Goal: Complete application form: Complete application form

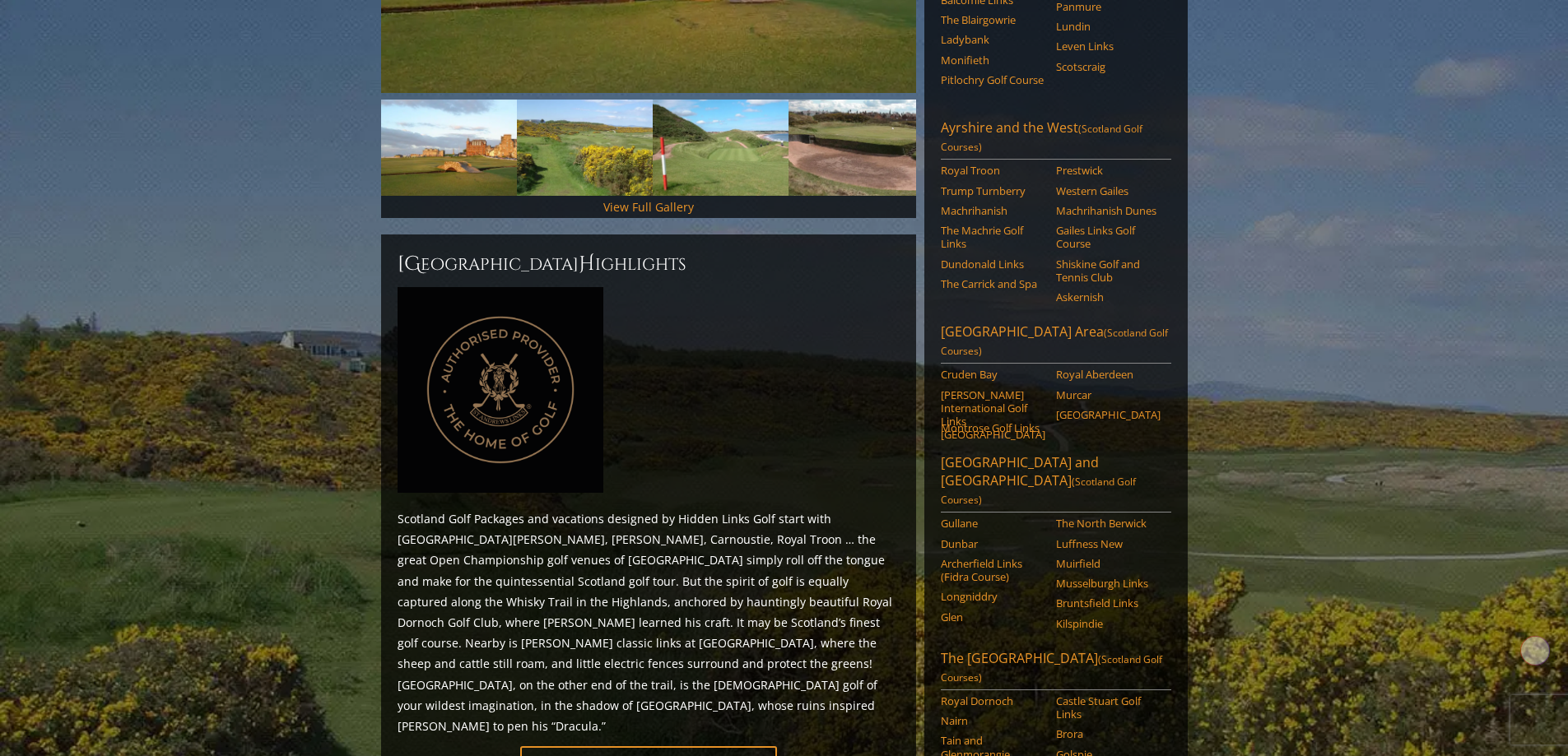
scroll to position [823, 0]
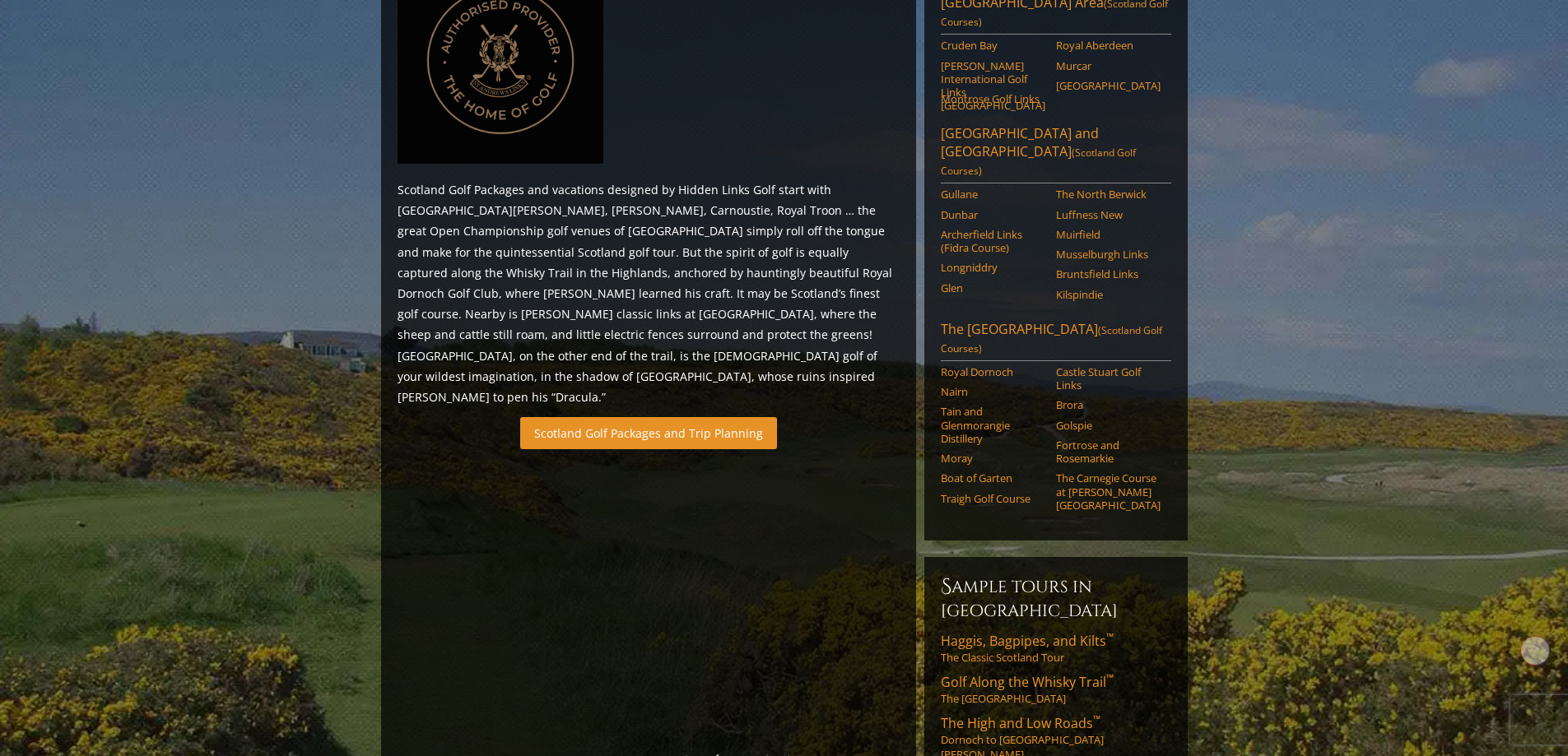
click at [654, 418] on link "Scotland Golf Packages and Trip Planning" at bounding box center [649, 434] width 257 height 32
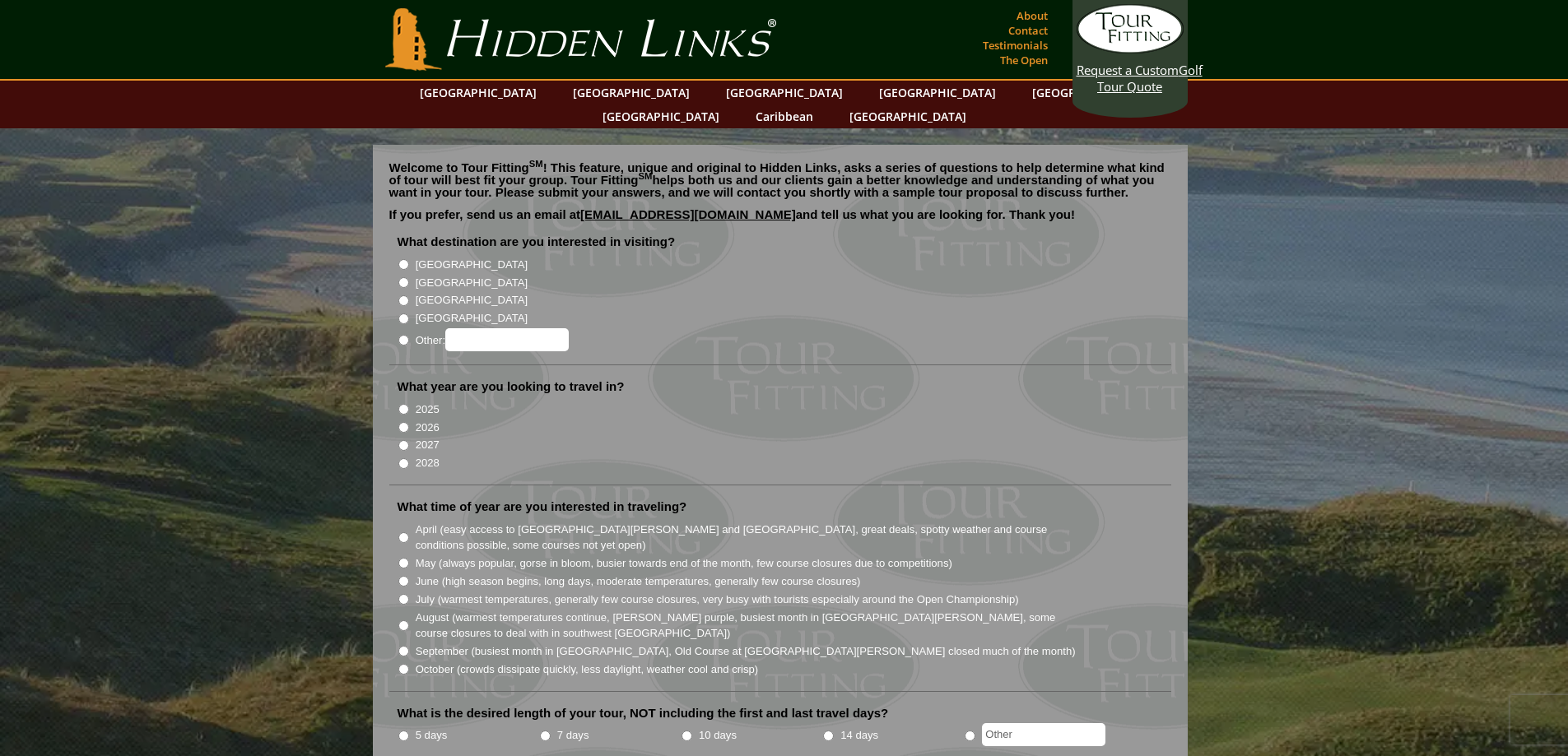
click at [403, 277] on input "[GEOGRAPHIC_DATA]" at bounding box center [403, 282] width 11 height 11
radio input "true"
click at [401, 422] on input "2026" at bounding box center [403, 427] width 11 height 11
radio input "true"
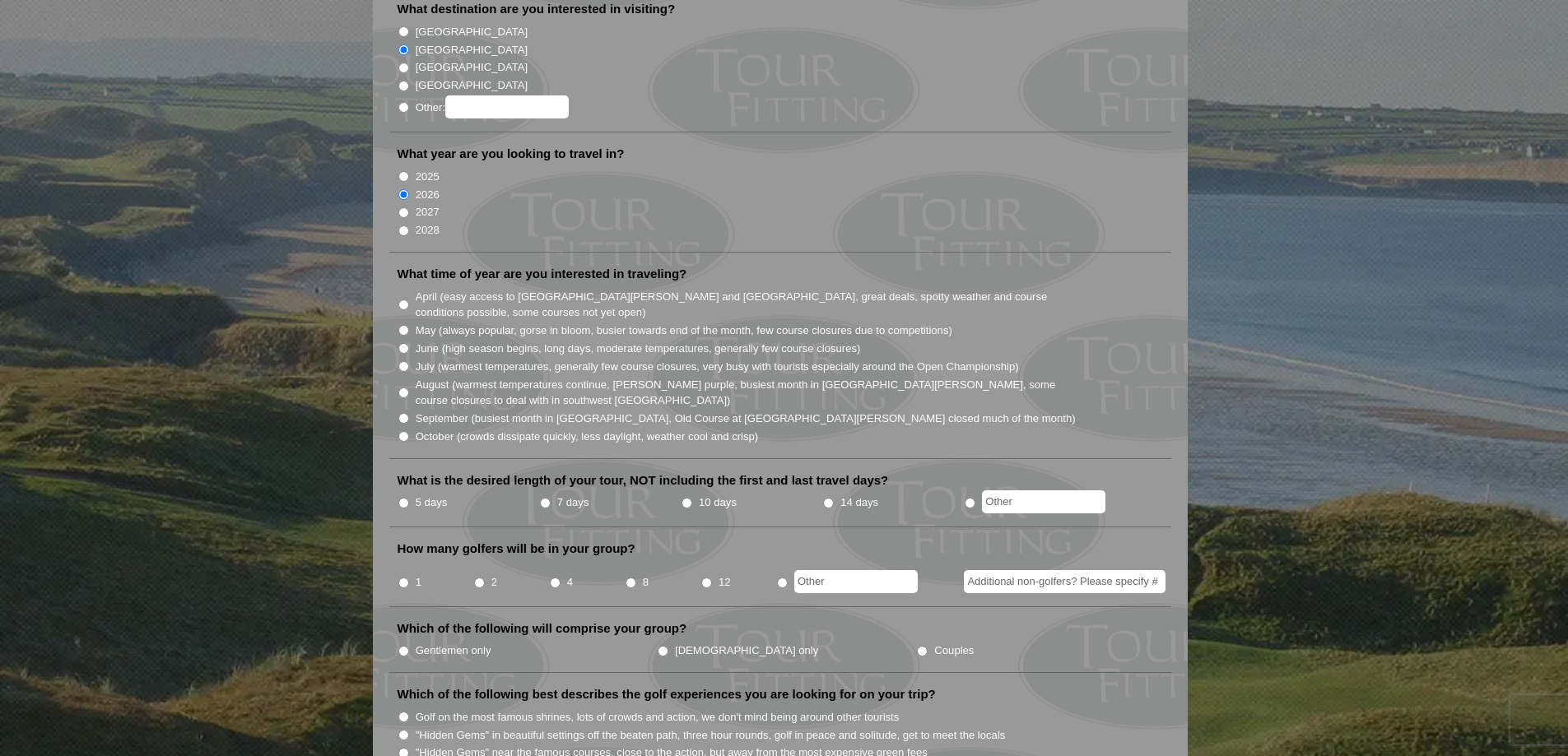
scroll to position [247, 0]
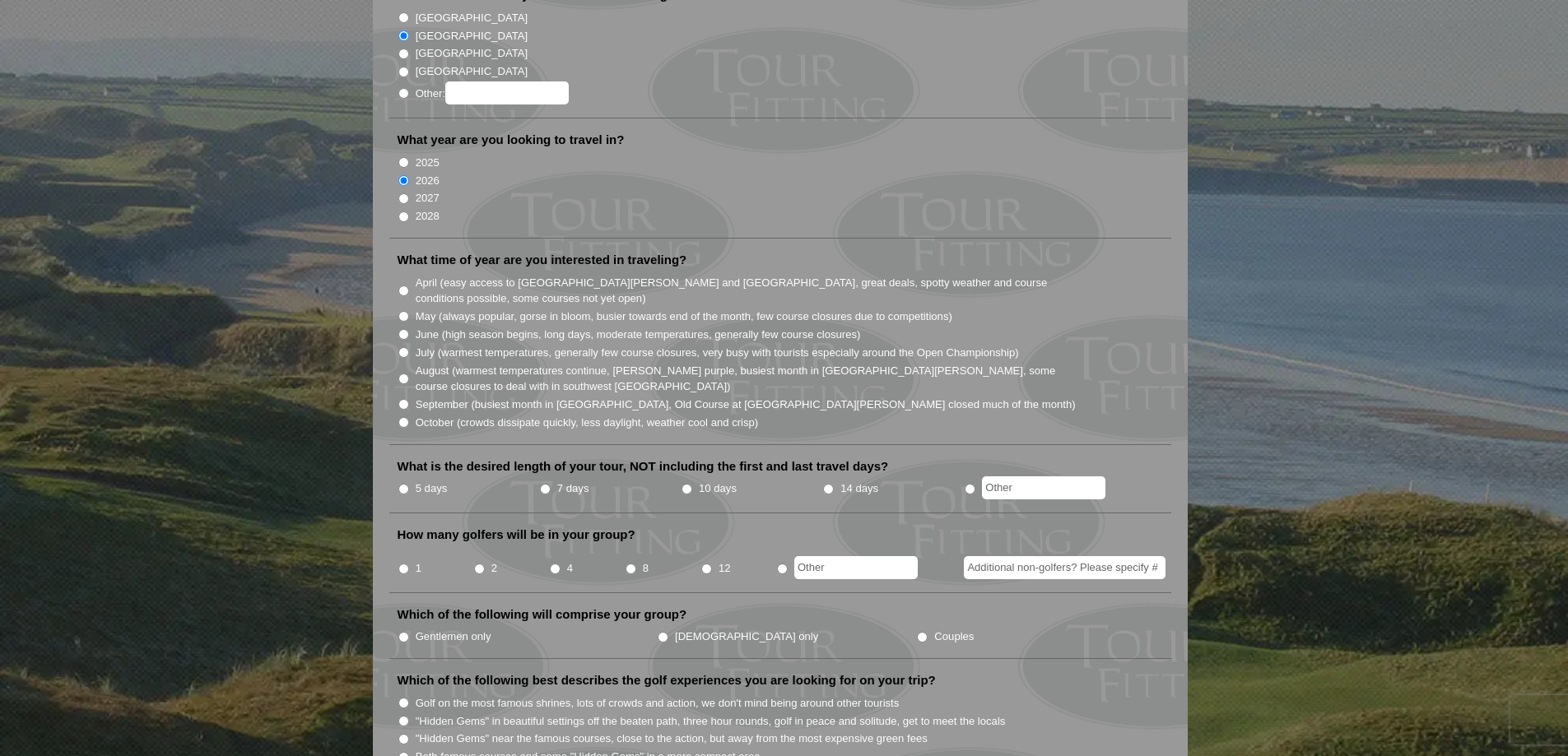
click at [401, 484] on input "5 days" at bounding box center [403, 489] width 11 height 11
radio input "true"
click at [402, 311] on input "May (always popular, gorse in bloom, busier towards end of the month, few cours…" at bounding box center [403, 316] width 11 height 11
radio input "true"
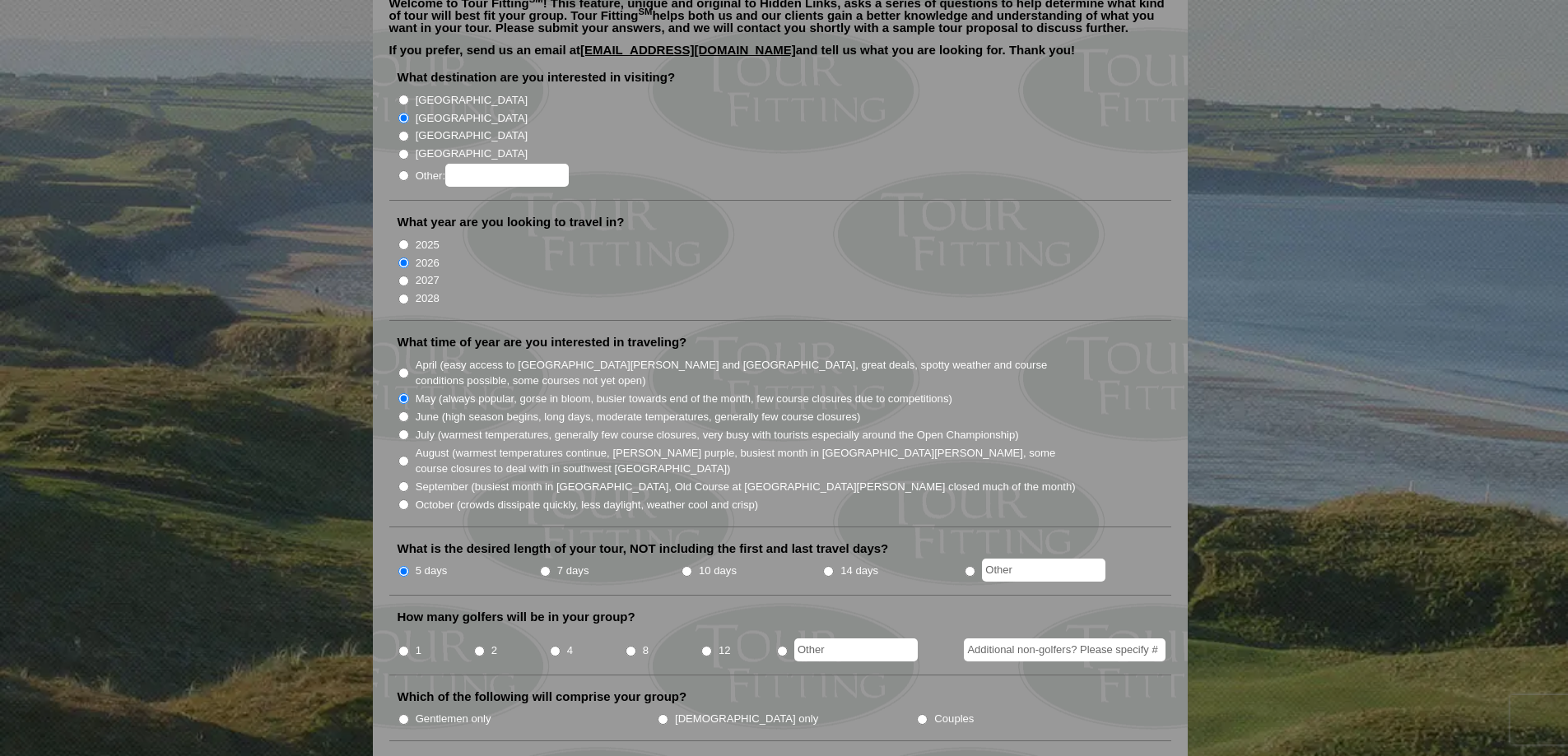
scroll to position [329, 0]
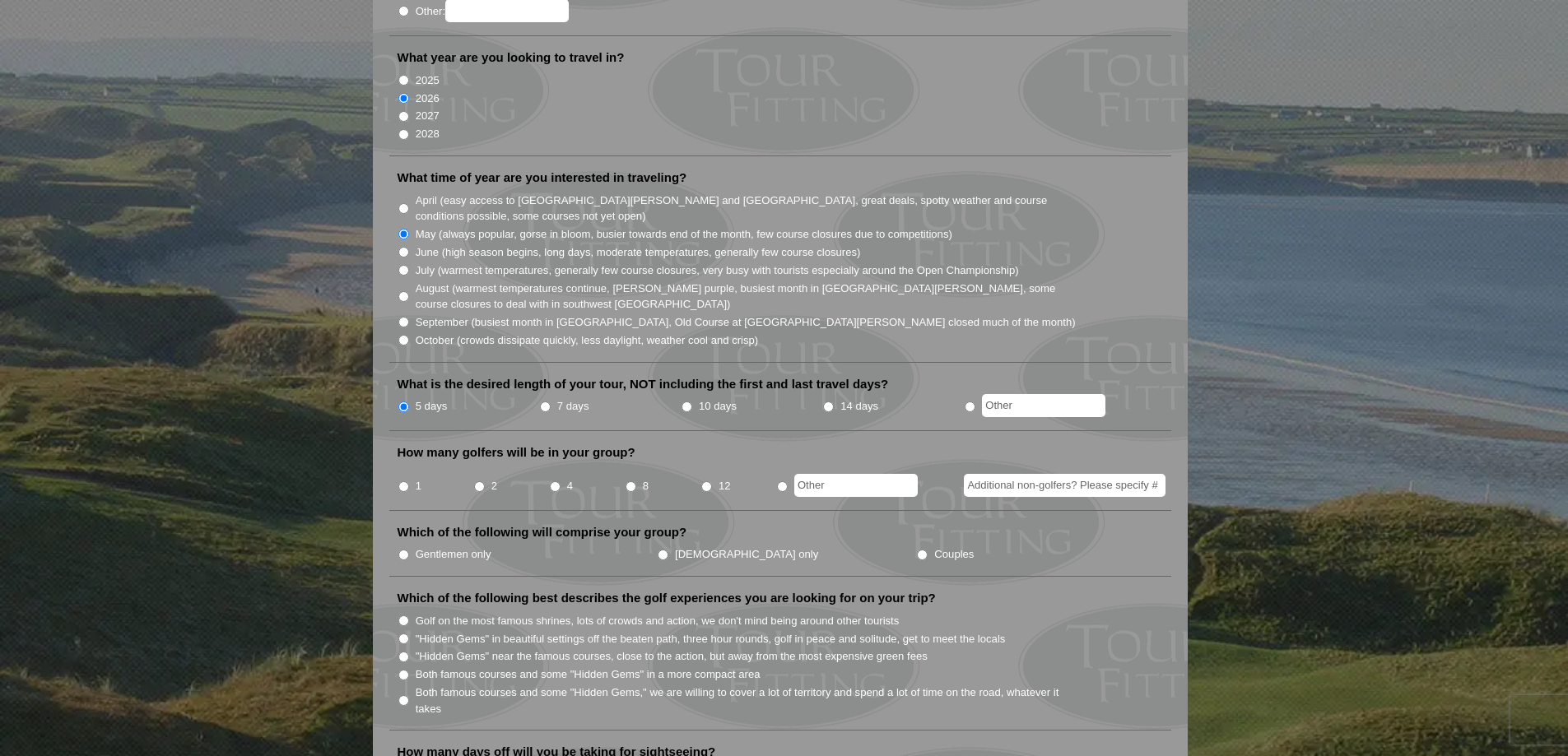
click at [401, 203] on input "April (easy access to St. Andrews and Ballybunion, great deals, spotty weather …" at bounding box center [403, 208] width 11 height 11
radio input "true"
click at [476, 481] on input "2" at bounding box center [479, 486] width 11 height 11
radio input "true"
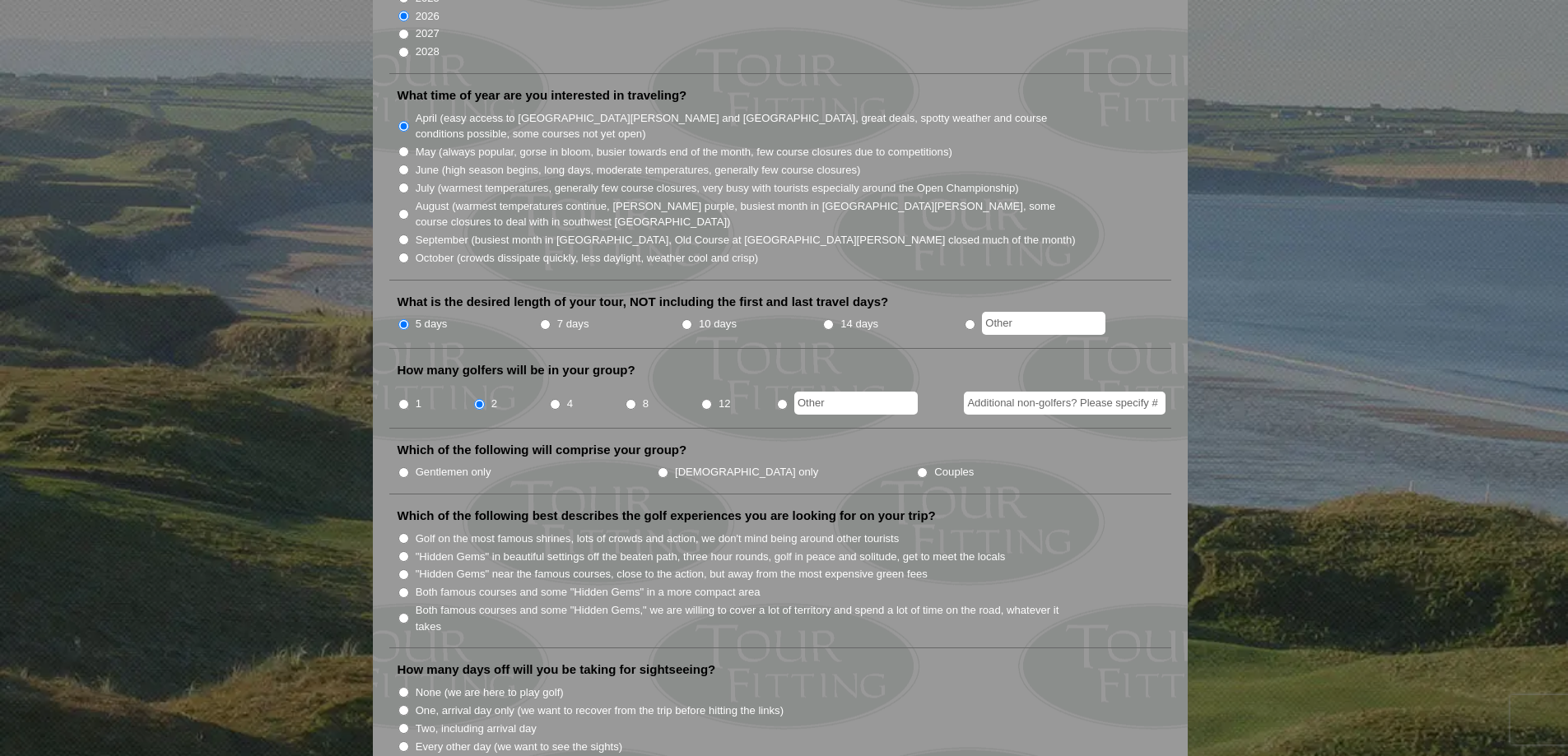
click at [402, 468] on input "Gentlemen only" at bounding box center [403, 473] width 11 height 11
radio input "true"
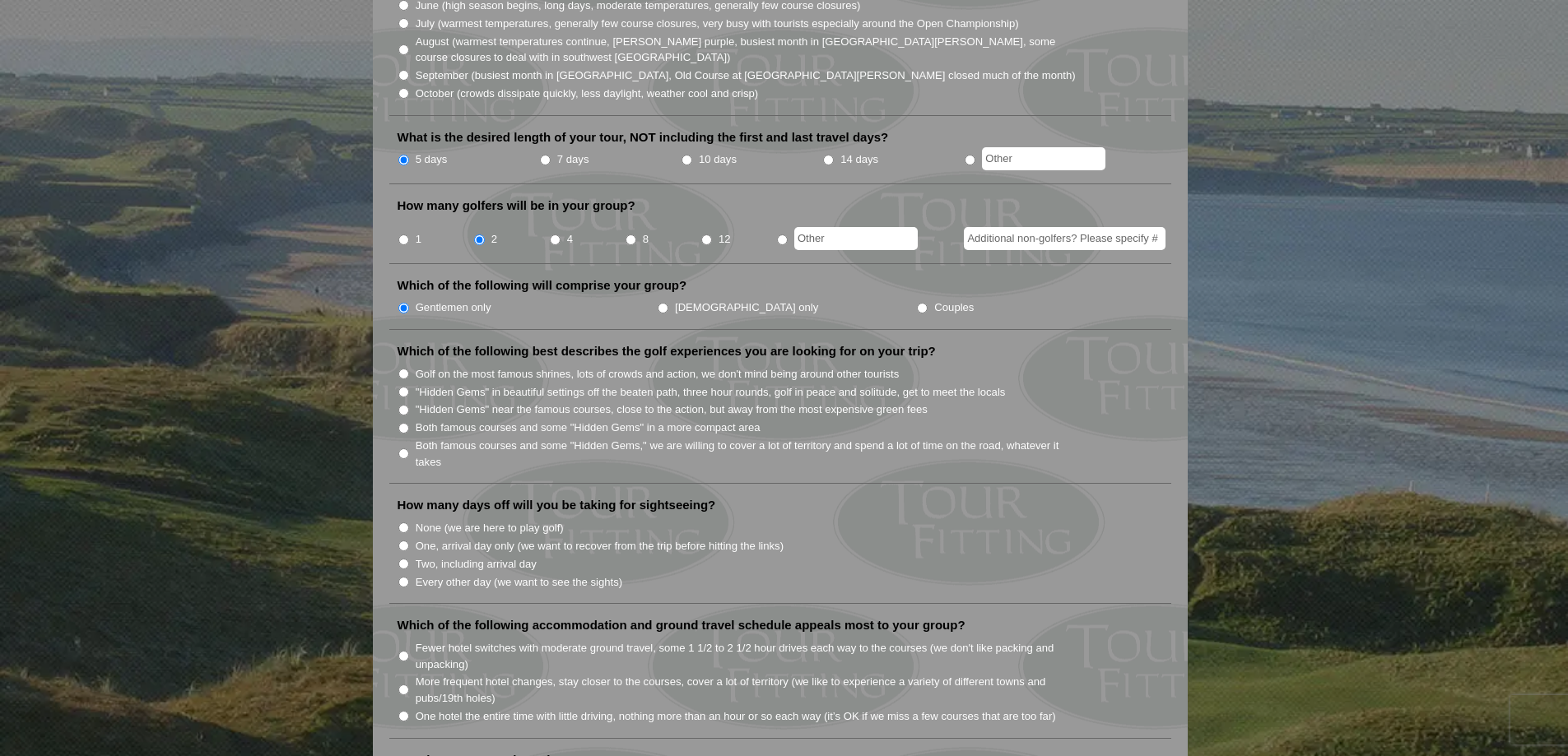
click at [401, 423] on input "Both famous courses and some "Hidden Gems" in a more compact area" at bounding box center [403, 428] width 11 height 11
radio input "true"
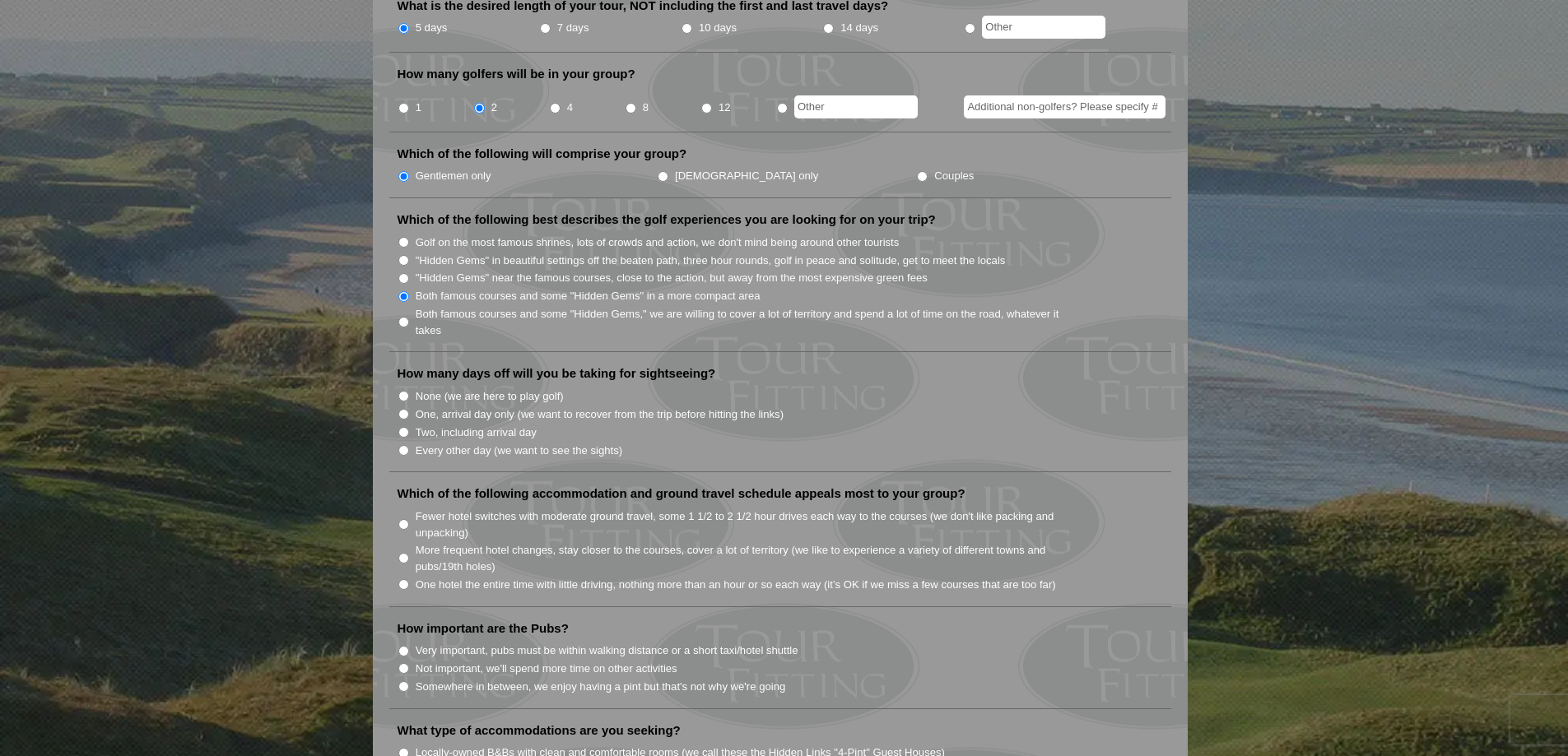
scroll to position [741, 0]
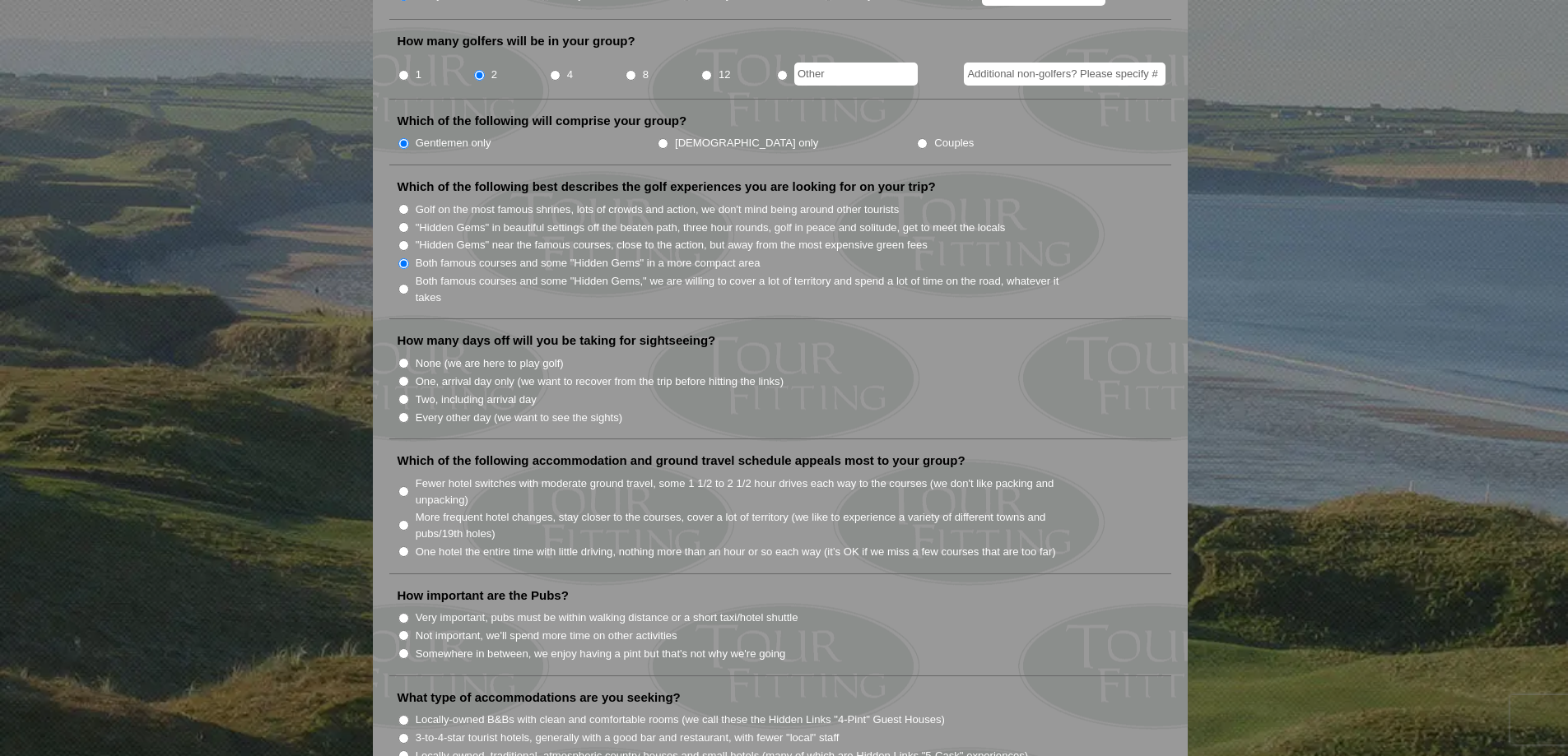
click at [404, 376] on input "One, arrival day only (we want to recover from the trip before hitting the link…" at bounding box center [403, 381] width 11 height 11
radio input "true"
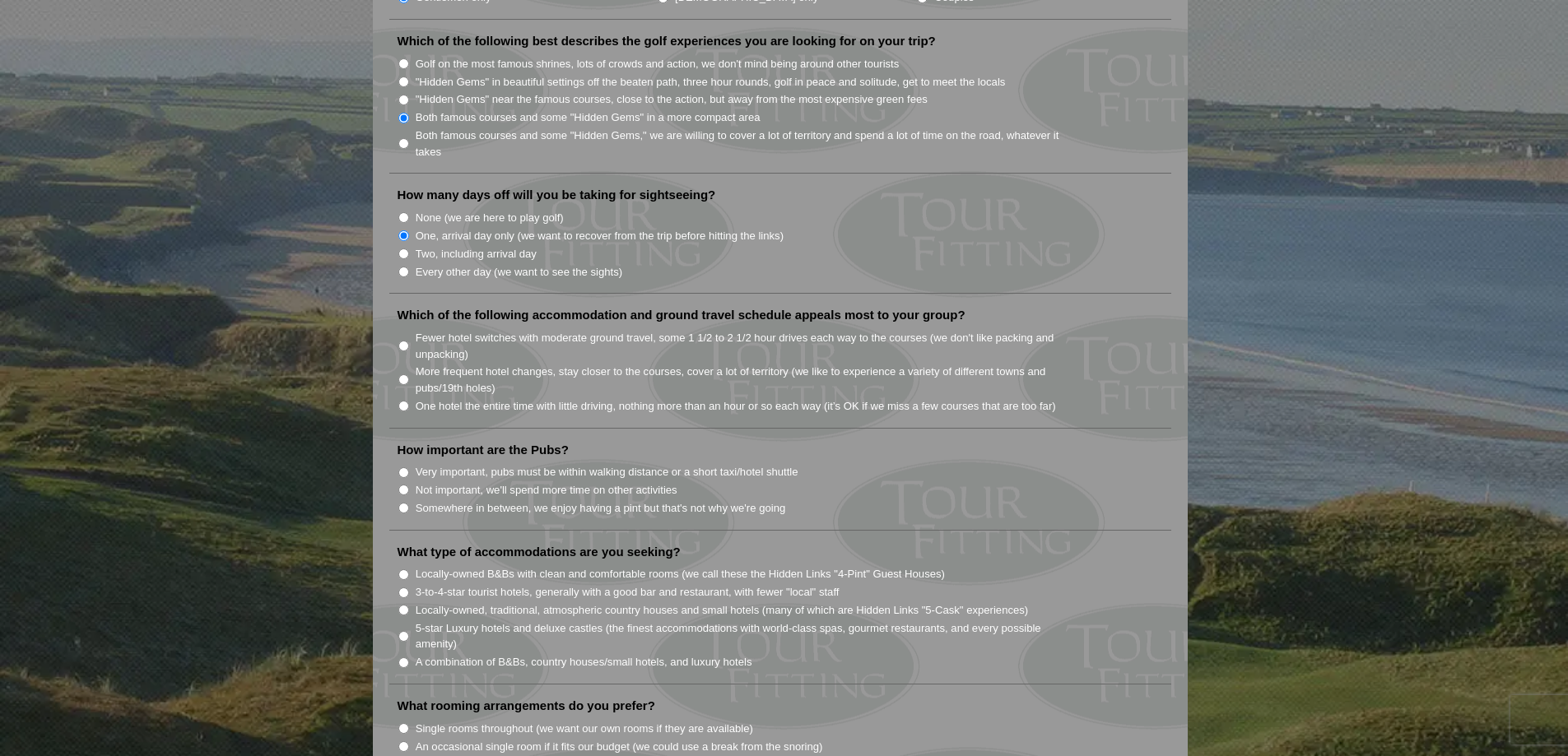
scroll to position [905, 0]
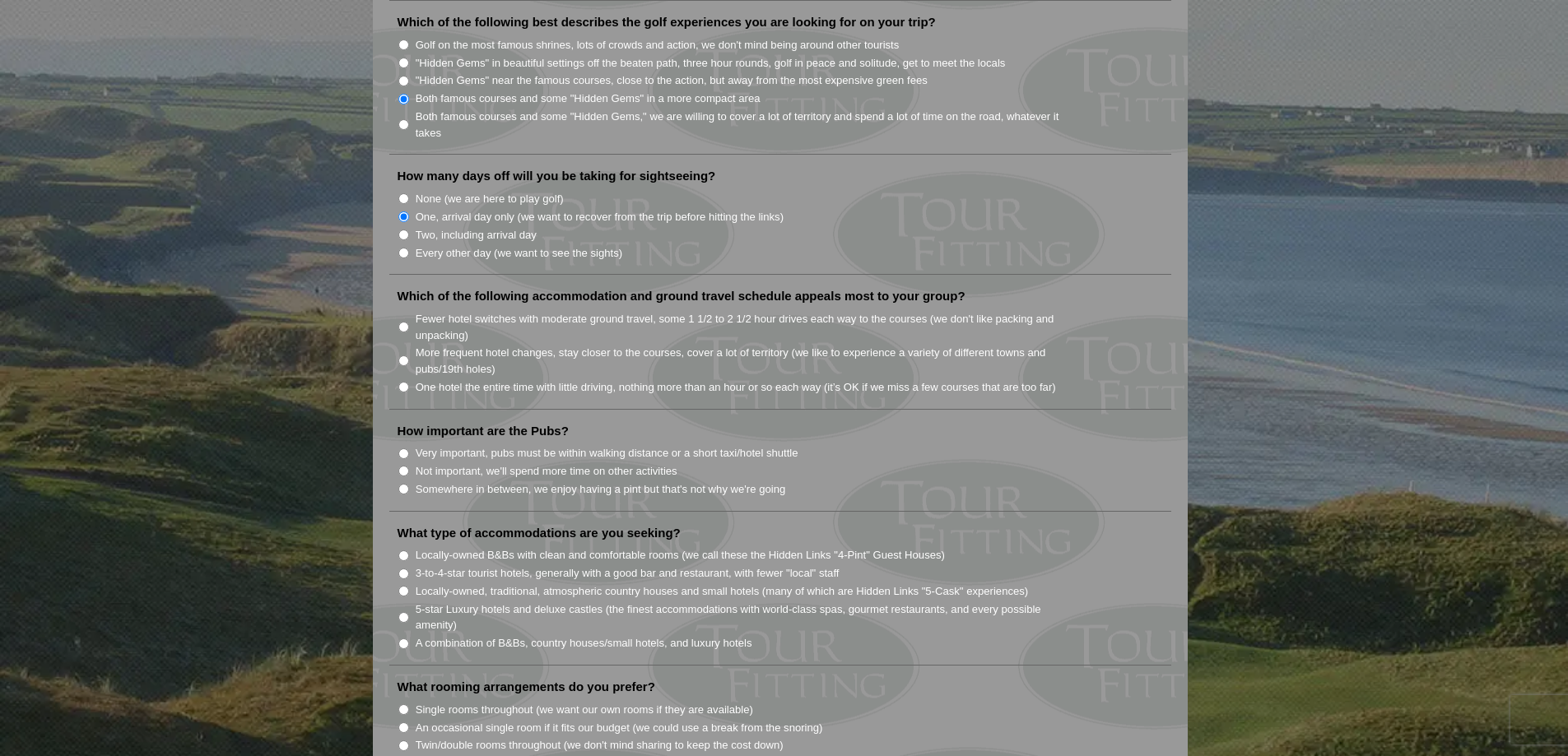
drag, startPoint x: 402, startPoint y: 304, endPoint x: 493, endPoint y: 353, distance: 103.4
click at [406, 321] on input "Fewer hotel switches with moderate ground travel, some 1 1/2 to 2 1/2 hour driv…" at bounding box center [403, 327] width 11 height 11
radio input "true"
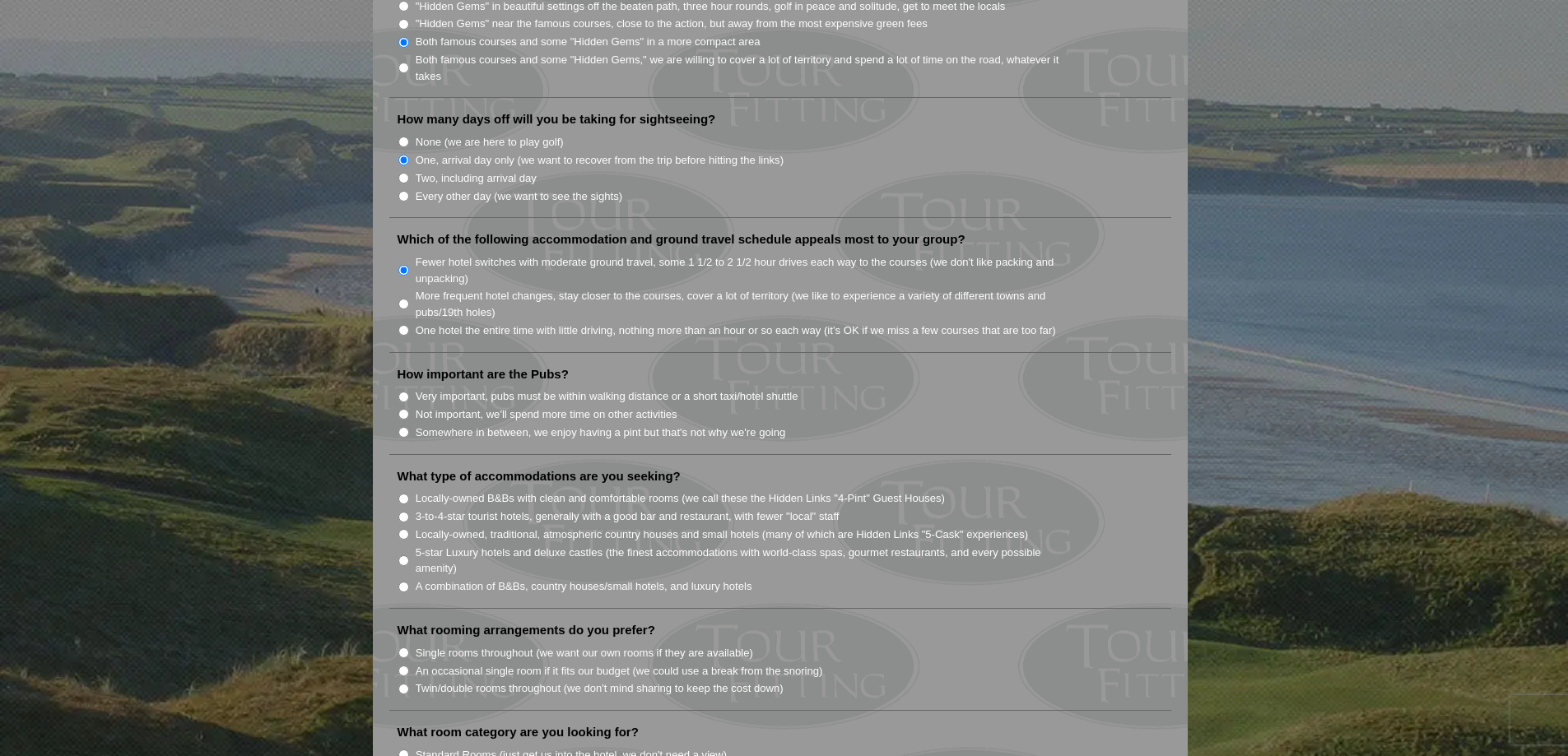
scroll to position [1070, 0]
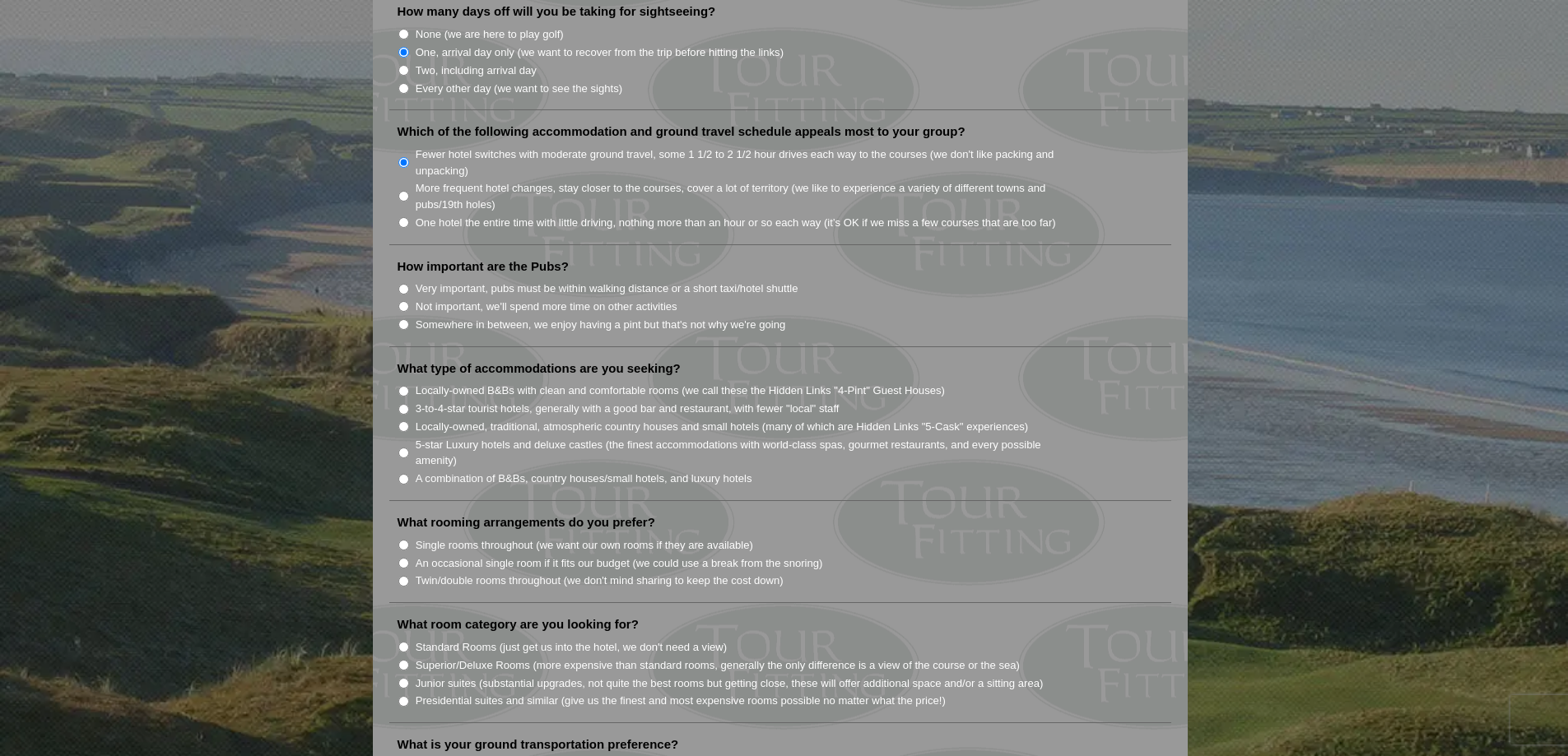
click at [402, 301] on input "Not important, we'll spend more time on other activities" at bounding box center [403, 306] width 11 height 11
radio input "true"
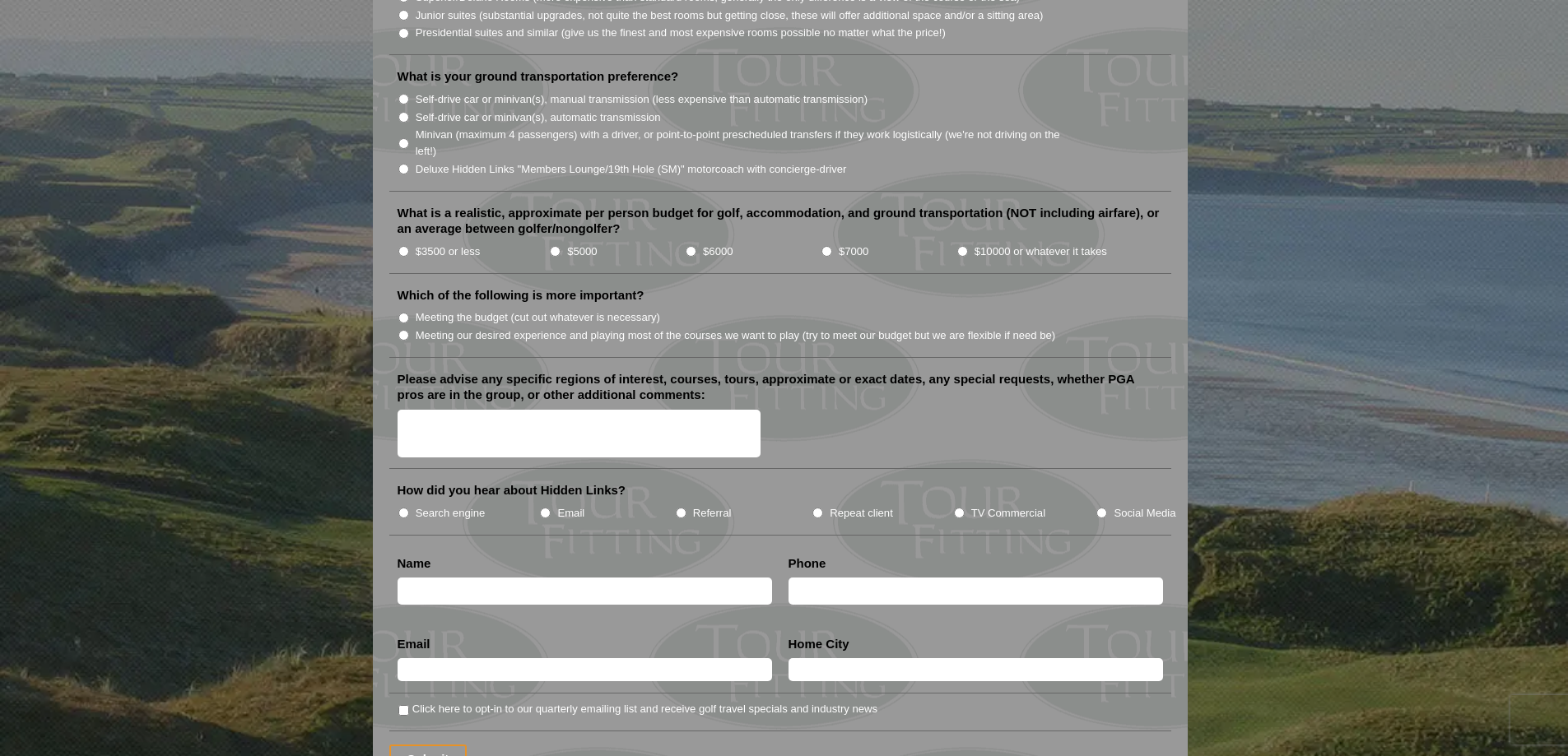
scroll to position [1728, 0]
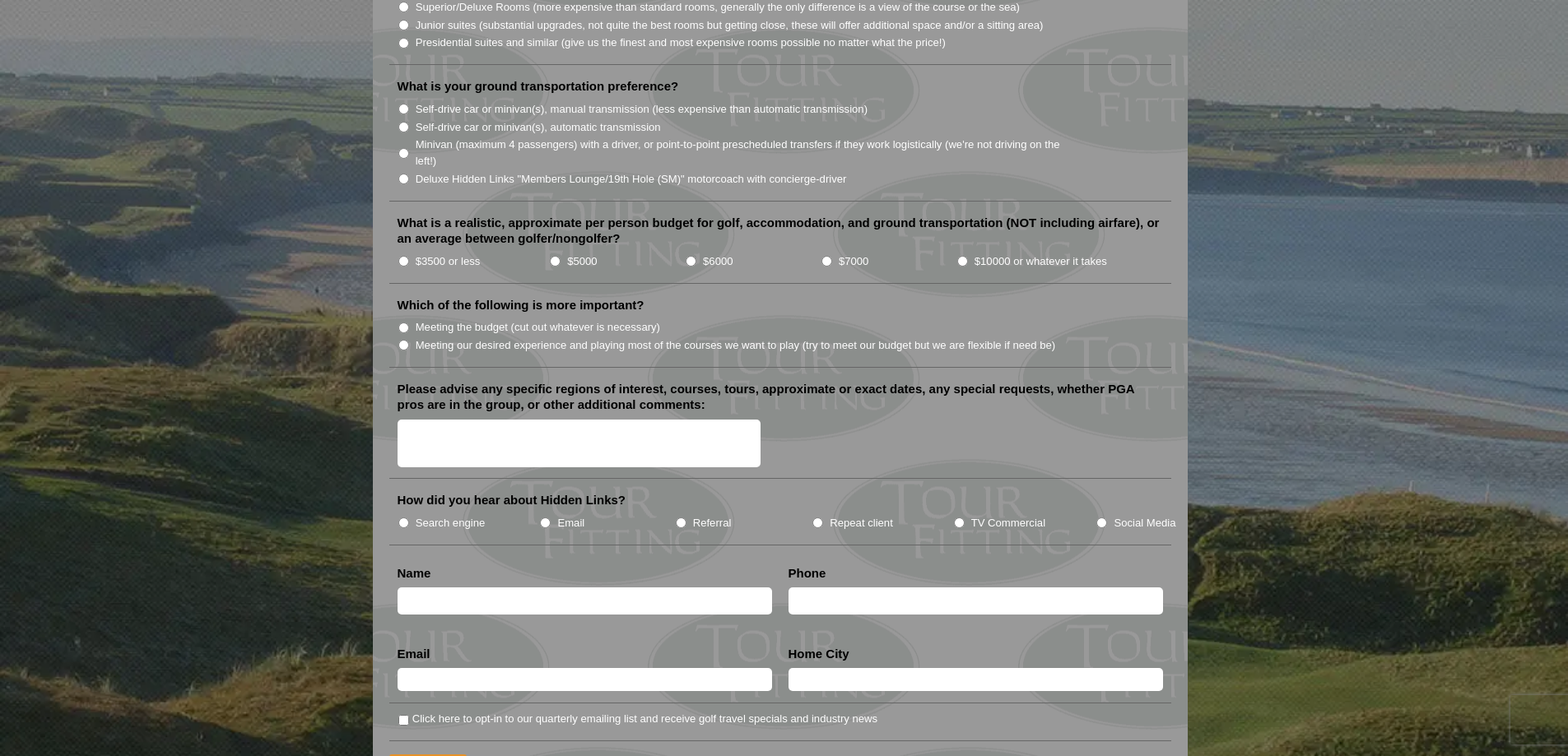
click at [401, 256] on input "$3500 or less" at bounding box center [403, 261] width 11 height 11
radio input "true"
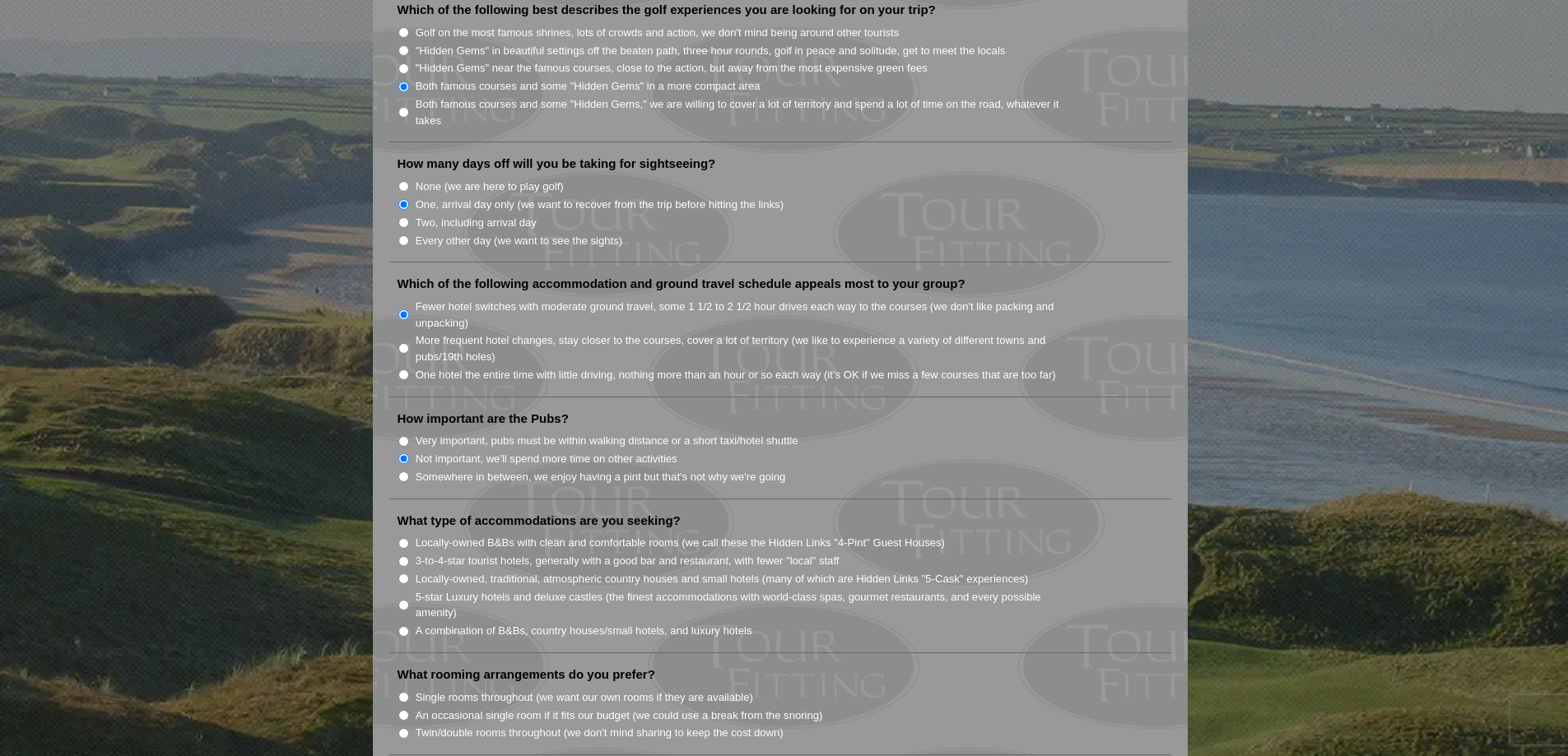
scroll to position [1000, 0]
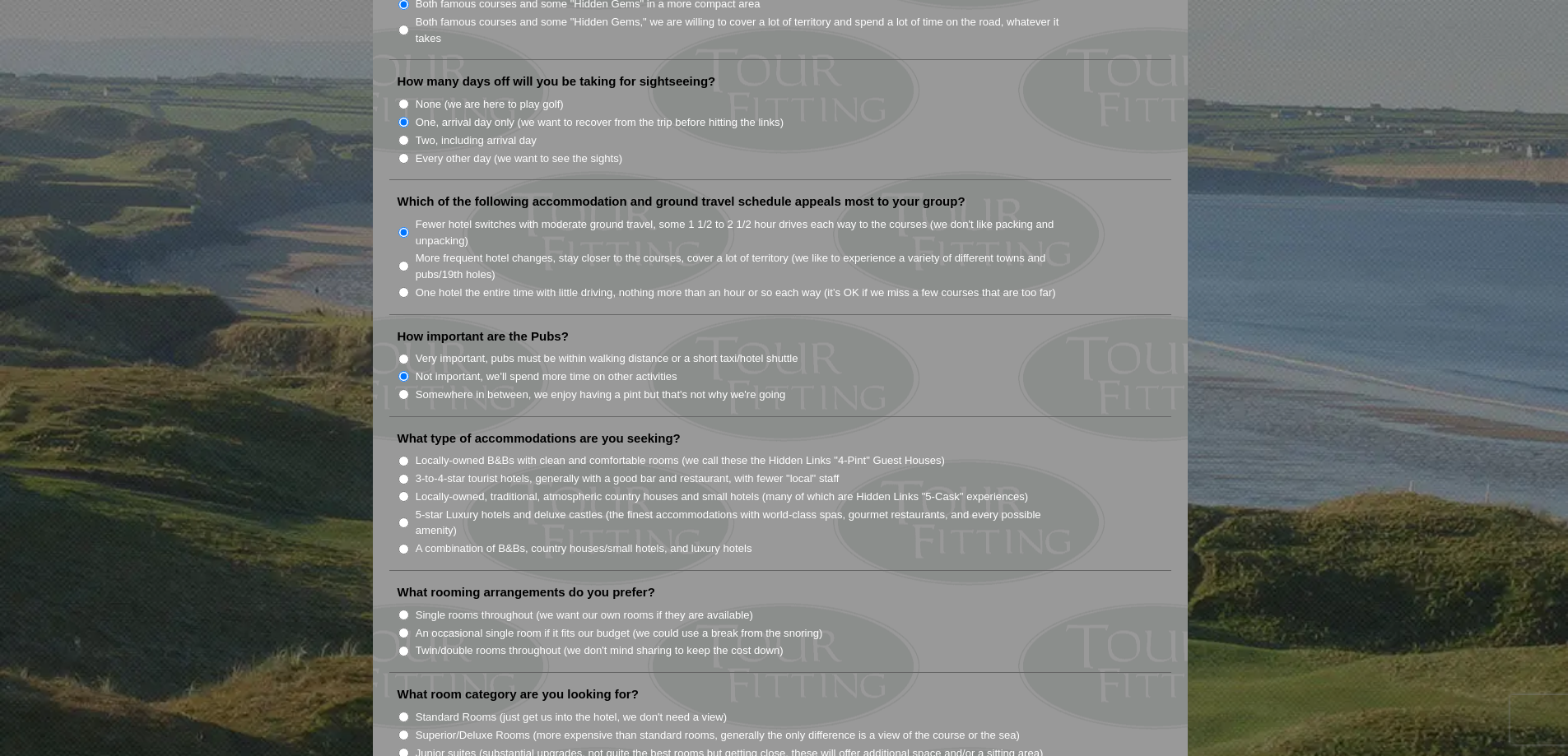
click at [403, 474] on input "3-to-4-star tourist hotels, generally with a good bar and restaurant, with fewe…" at bounding box center [403, 479] width 11 height 11
radio input "true"
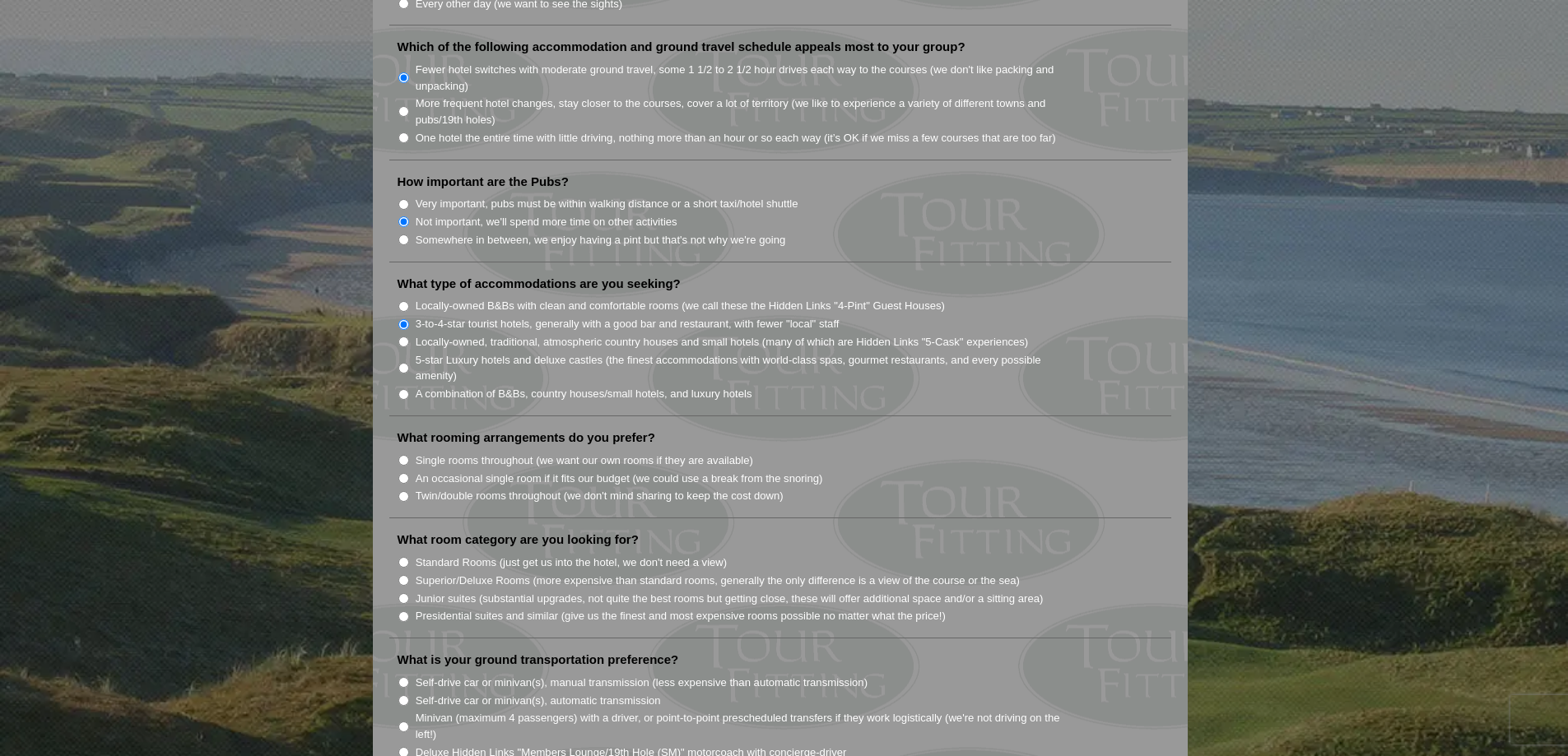
scroll to position [1164, 0]
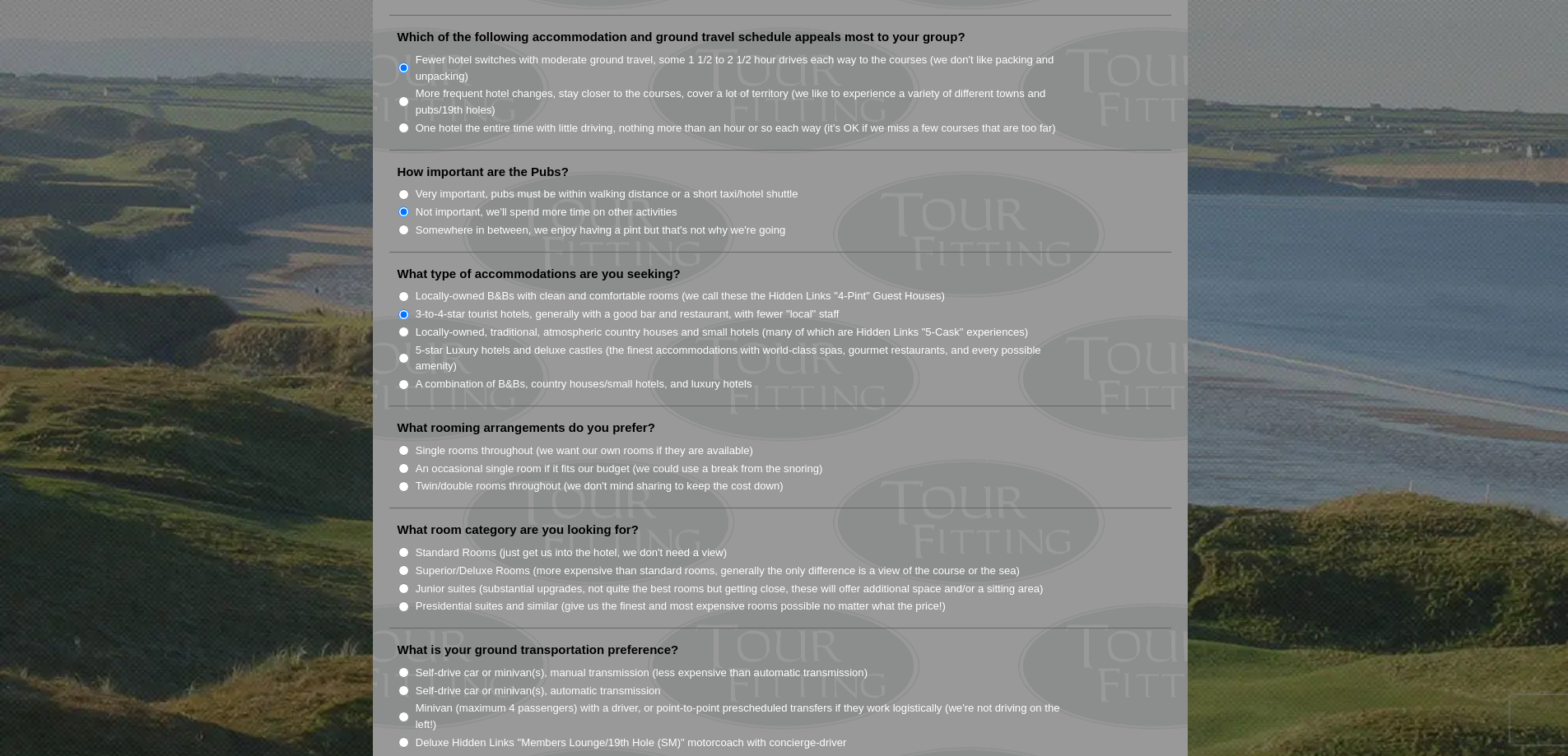
click at [403, 481] on input "Twin/double rooms throughout (we don't mind sharing to keep the cost down)" at bounding box center [403, 486] width 11 height 11
radio input "true"
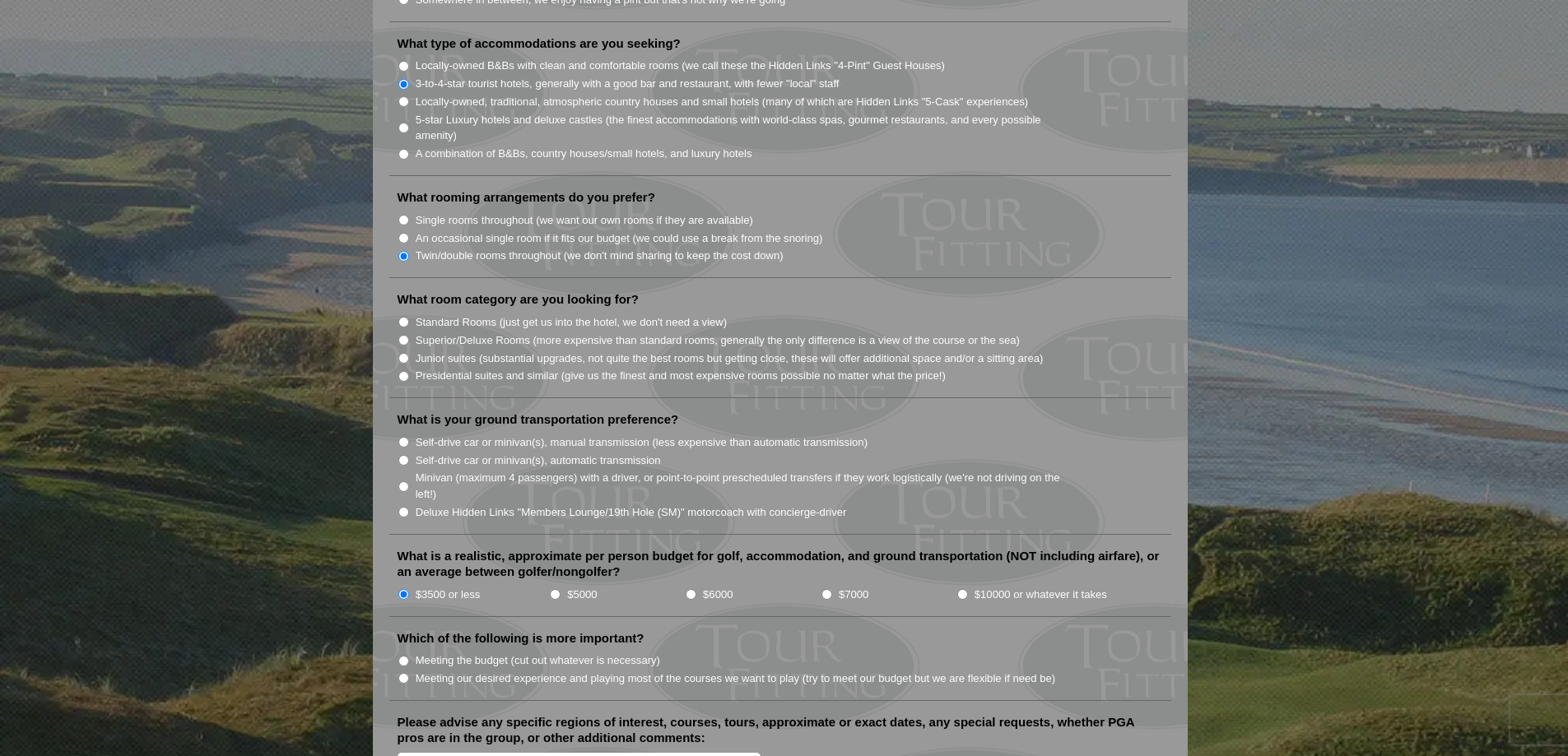
scroll to position [1412, 0]
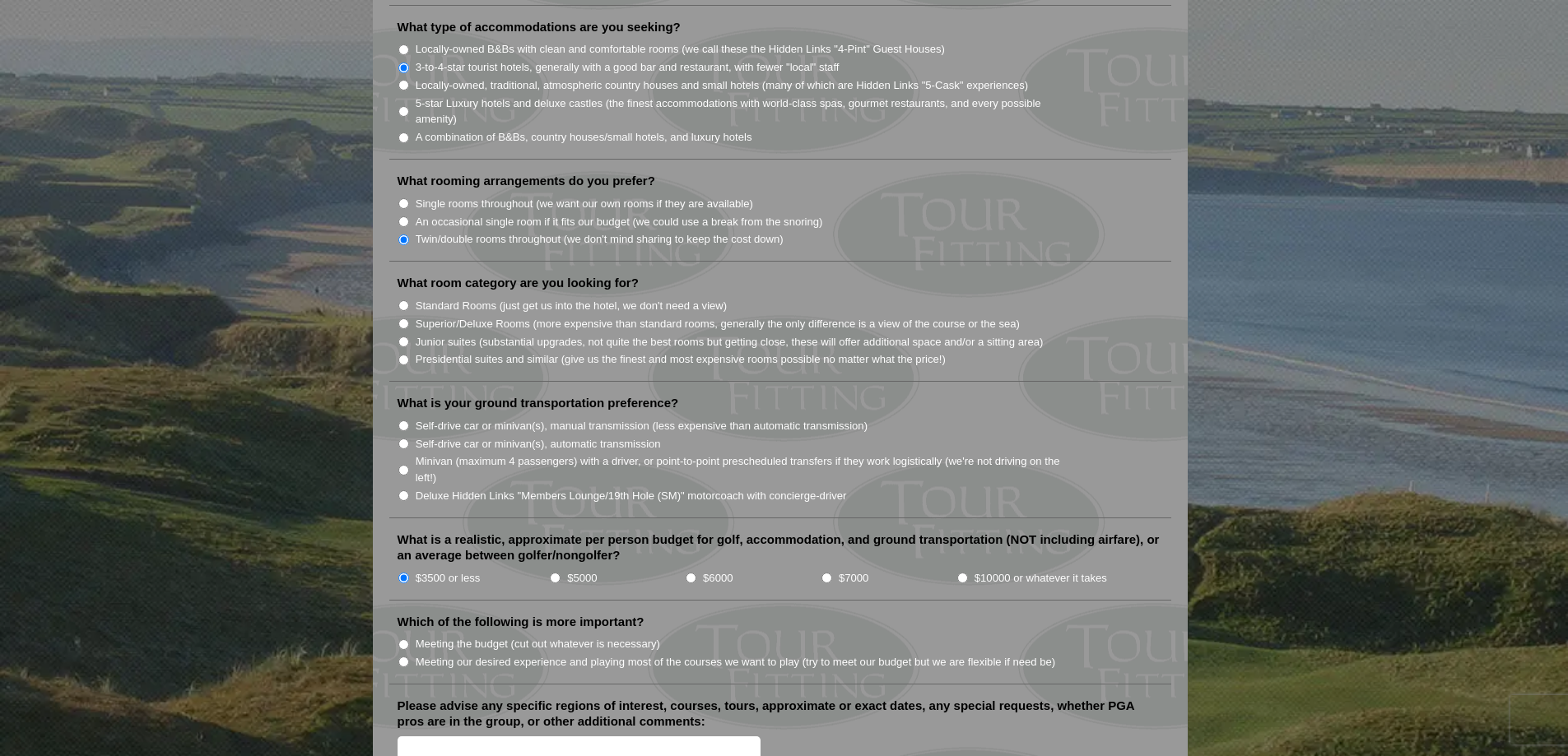
click at [402, 300] on input "Standard Rooms (just get us into the hotel, we don't need a view)" at bounding box center [403, 305] width 11 height 11
radio input "true"
click at [405, 439] on input "Self-drive car or minivan(s), automatic transmission" at bounding box center [403, 444] width 11 height 11
radio input "true"
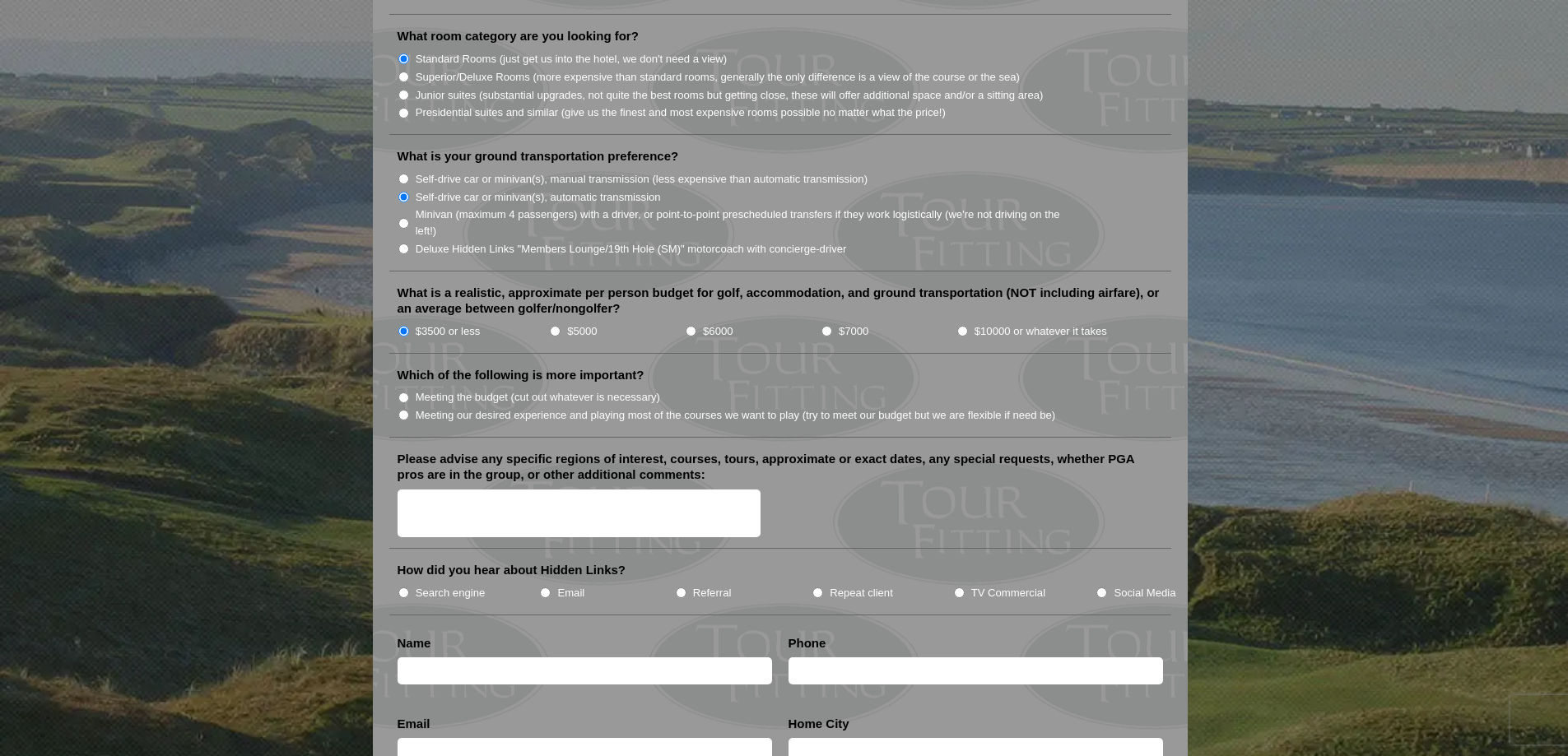
scroll to position [1741, 0]
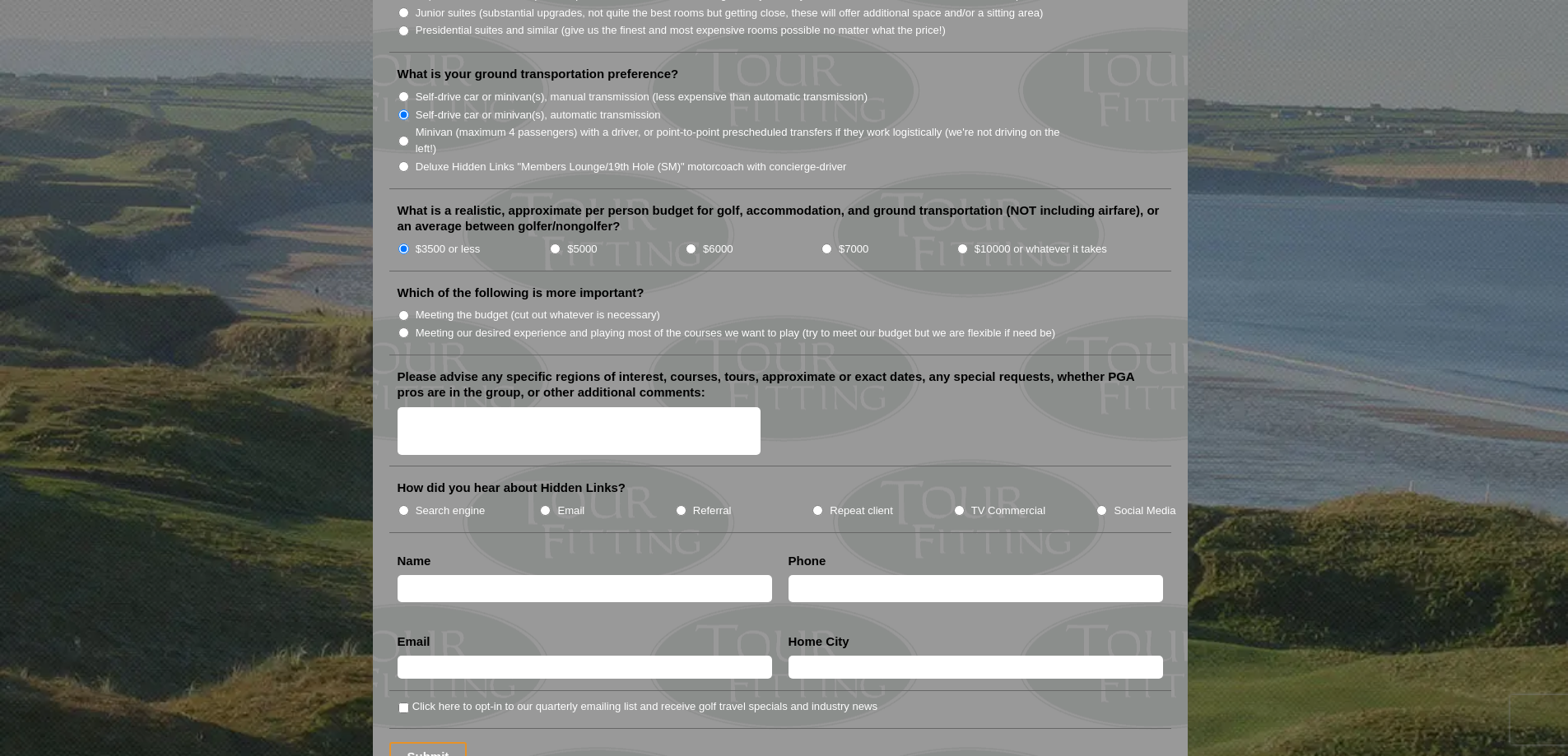
click at [403, 310] on input "Meeting the budget (cut out whatever is necessary)" at bounding box center [403, 315] width 11 height 11
radio input "true"
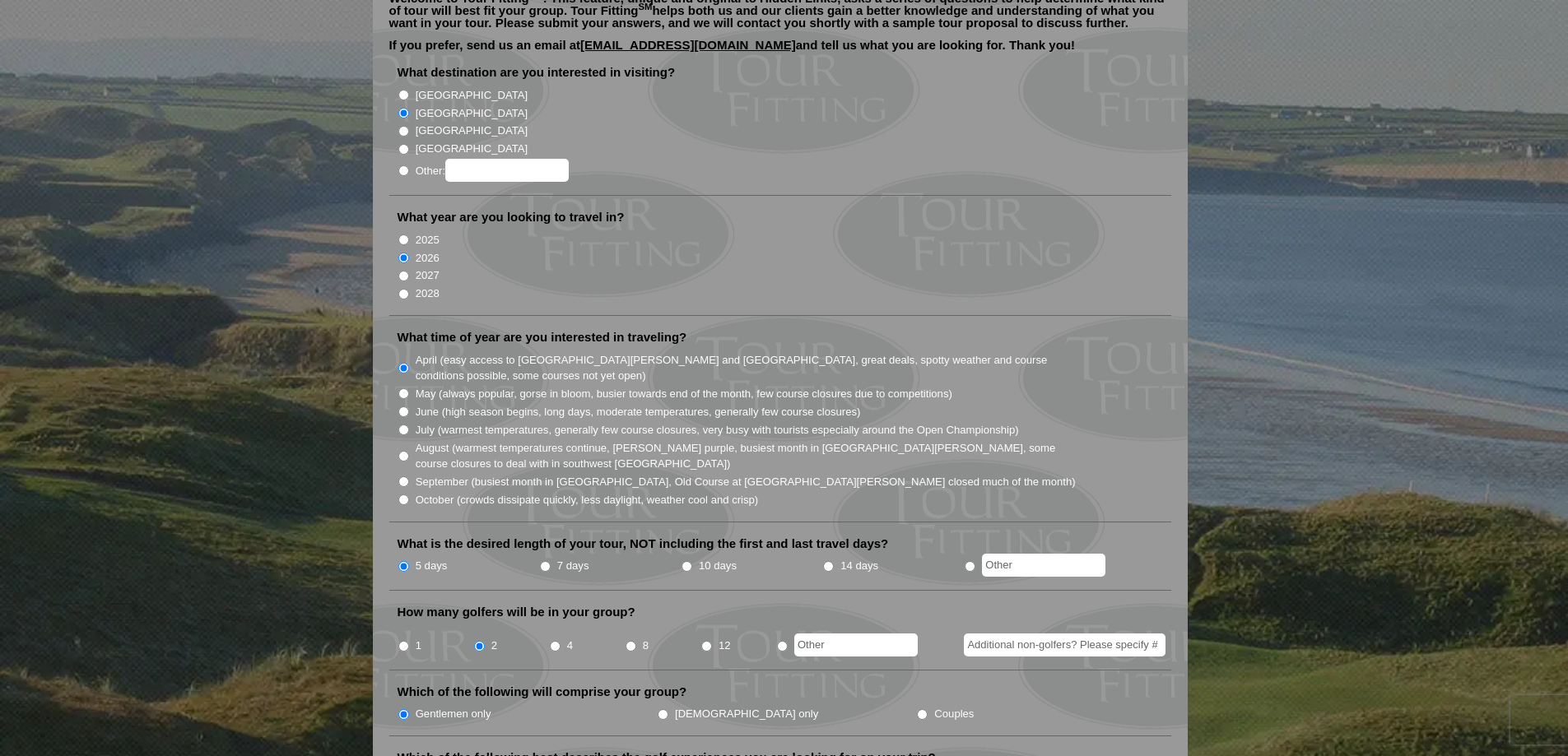
scroll to position [13, 0]
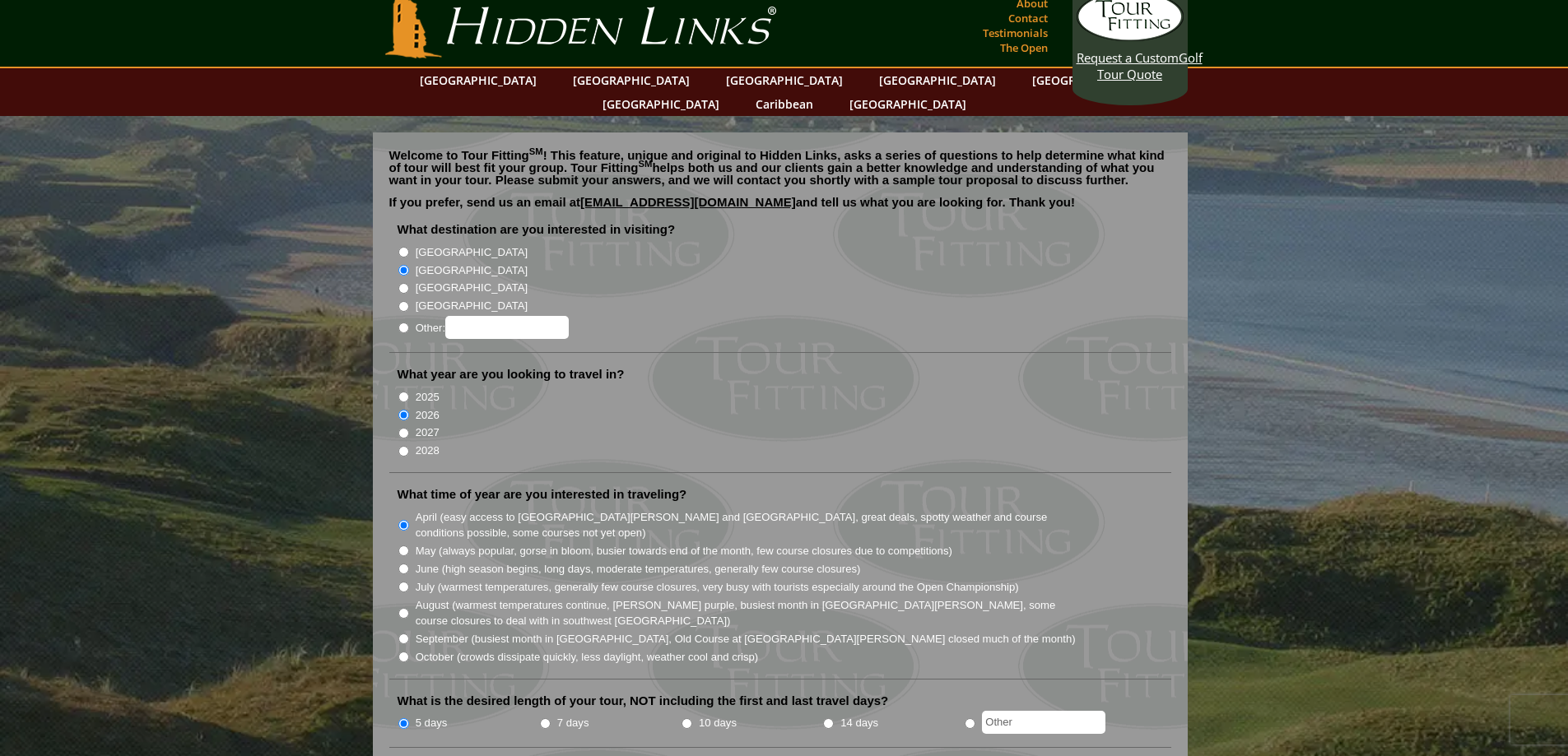
click at [401, 428] on input "2027" at bounding box center [403, 433] width 11 height 11
radio input "true"
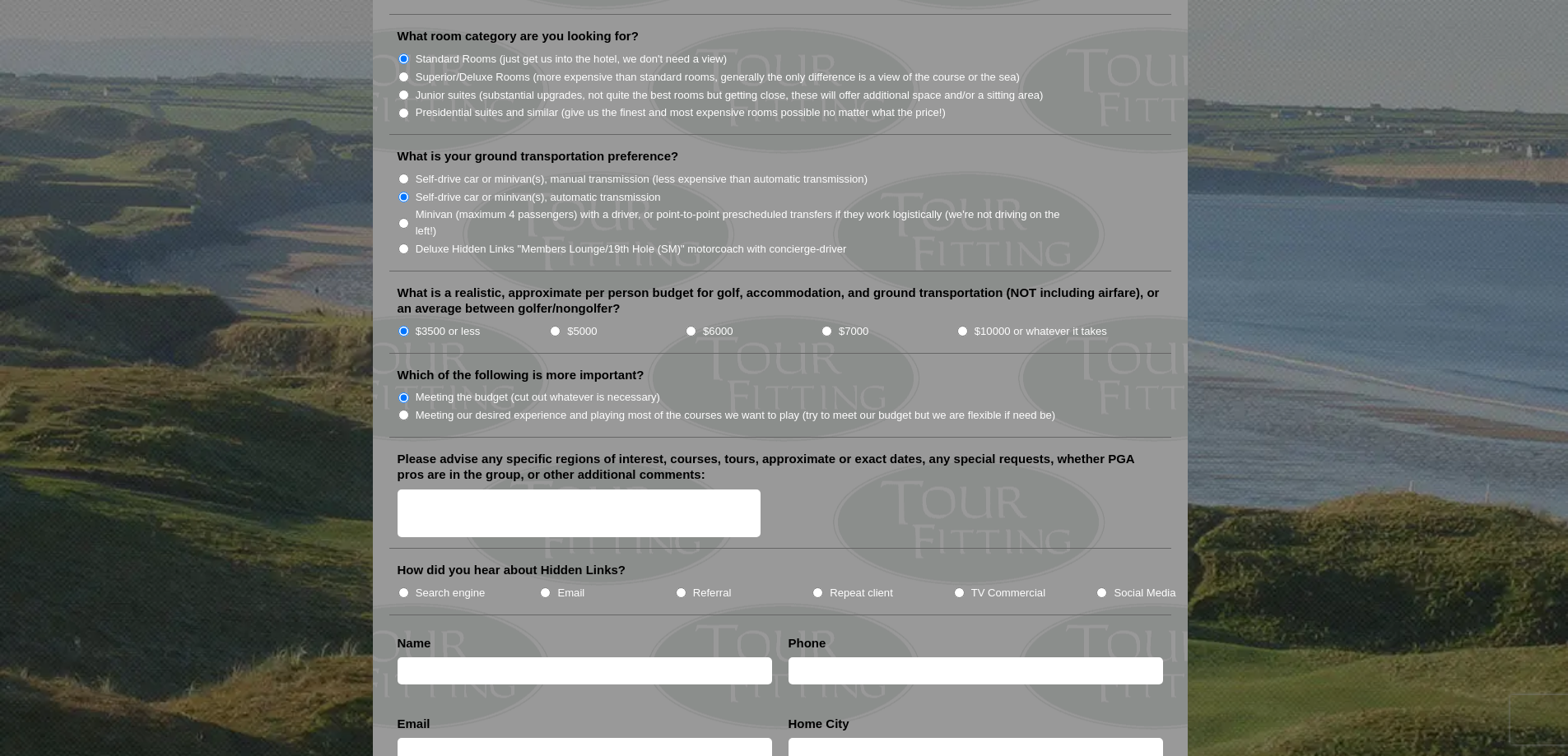
scroll to position [1741, 0]
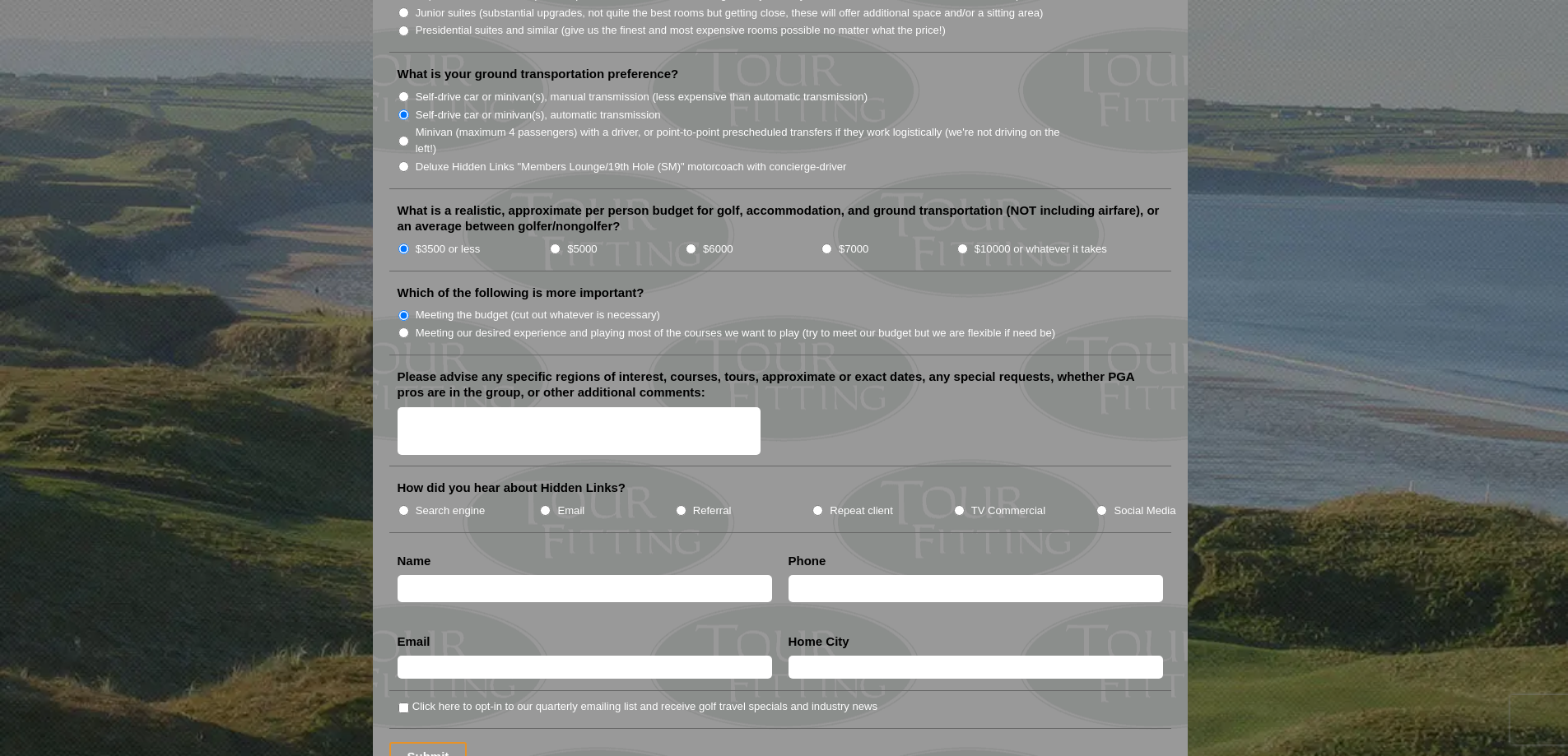
click at [446, 407] on textarea "Please advise any specific regions of interest, courses, tours, approximate or …" at bounding box center [579, 431] width 364 height 48
click at [405, 505] on input "Search engine" at bounding box center [403, 510] width 11 height 11
radio input "true"
click at [409, 407] on textarea "Please advise any specific regions of interest, courses, tours, approximate or …" at bounding box center [579, 431] width 364 height 48
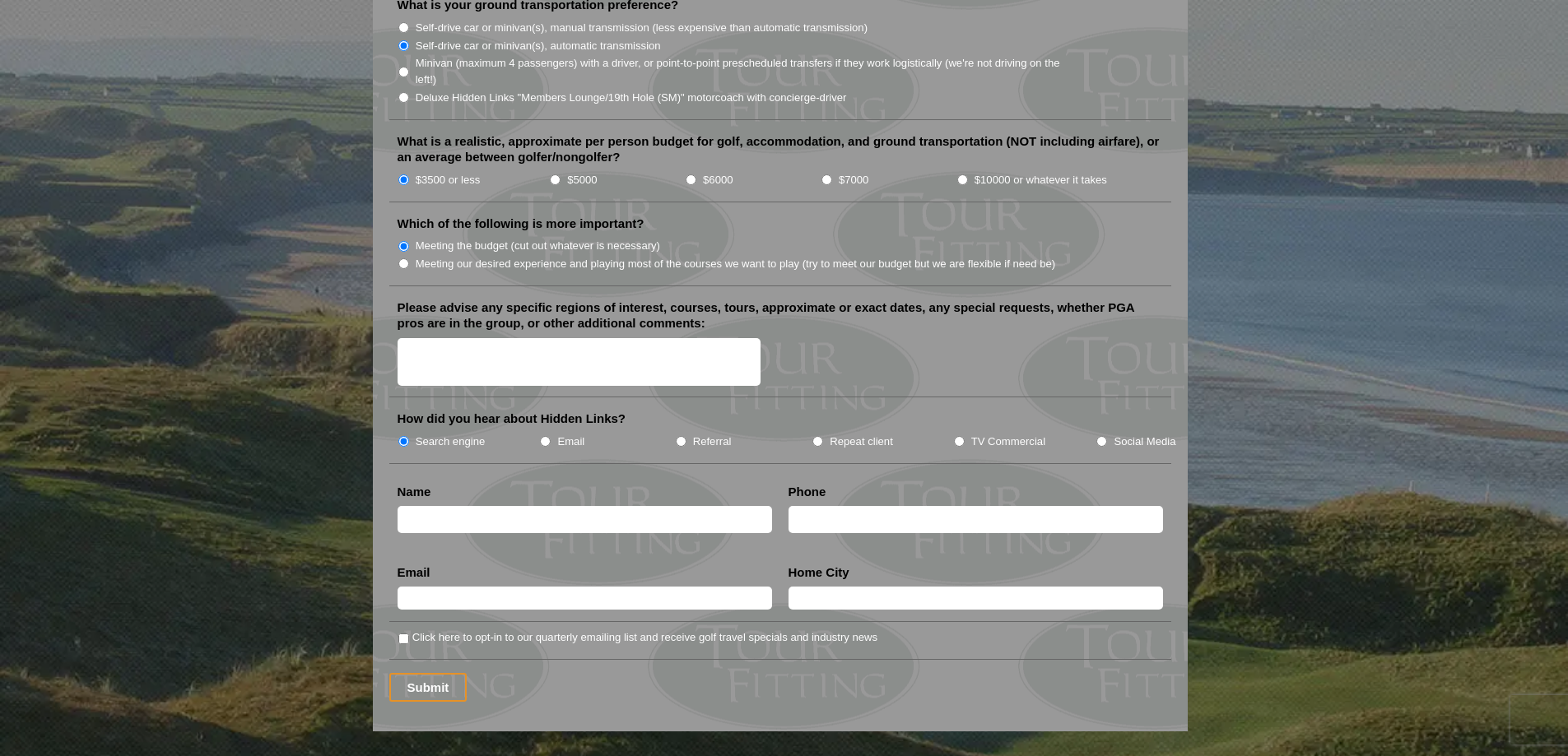
scroll to position [1810, 0]
click at [665, 505] on input "text" at bounding box center [584, 519] width 374 height 27
click at [478, 505] on input "Cliff" at bounding box center [584, 519] width 374 height 27
type input "Cliff Collins"
click at [807, 505] on input "text" at bounding box center [975, 519] width 374 height 27
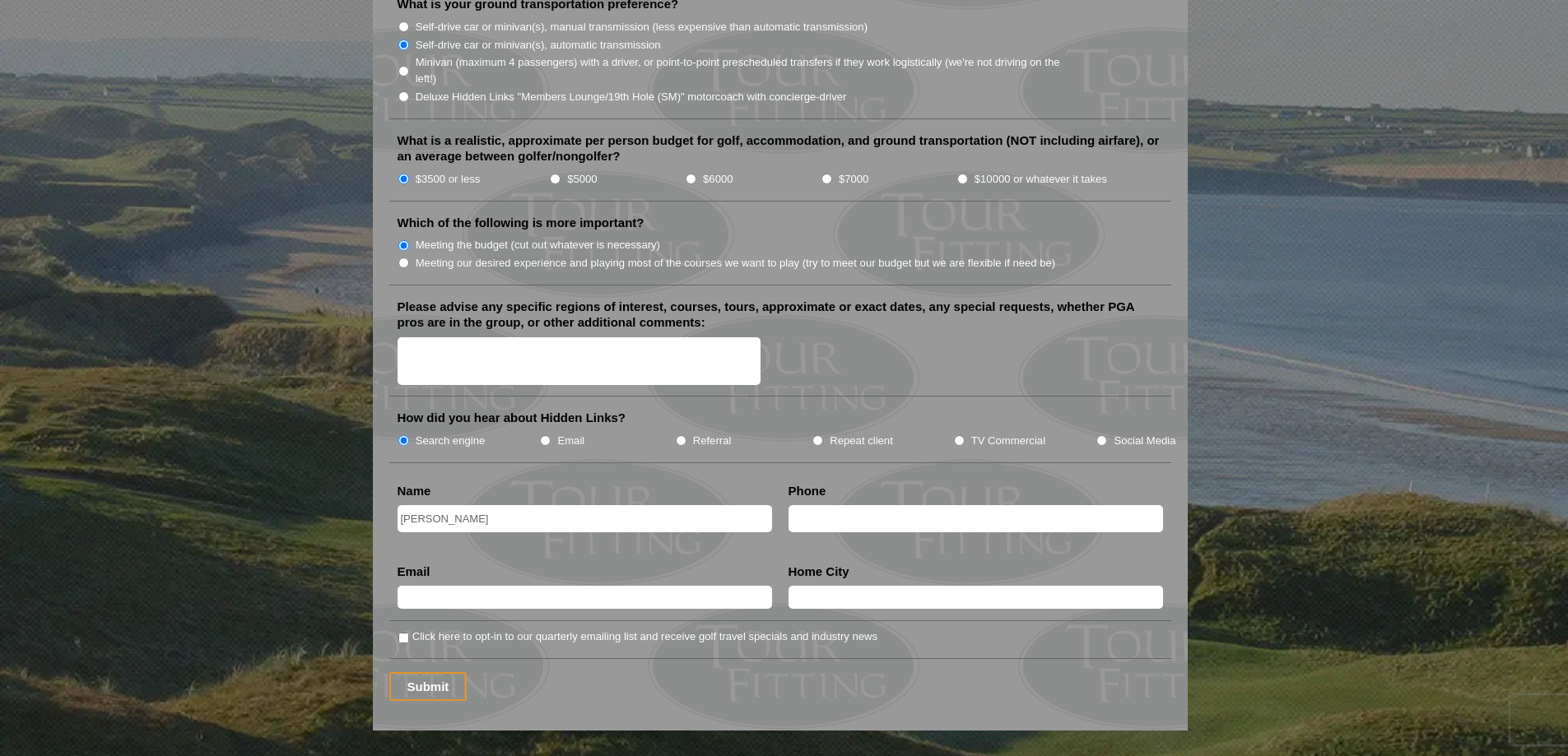
type input "9166425259"
type input "cliffcollins@zoho.com"
click at [847, 586] on input "Acampo" at bounding box center [975, 597] width 374 height 23
type input "Acampo, CA"
click at [429, 338] on textarea "Please advise any specific regions of interest, courses, tours, approximate or …" at bounding box center [579, 361] width 364 height 48
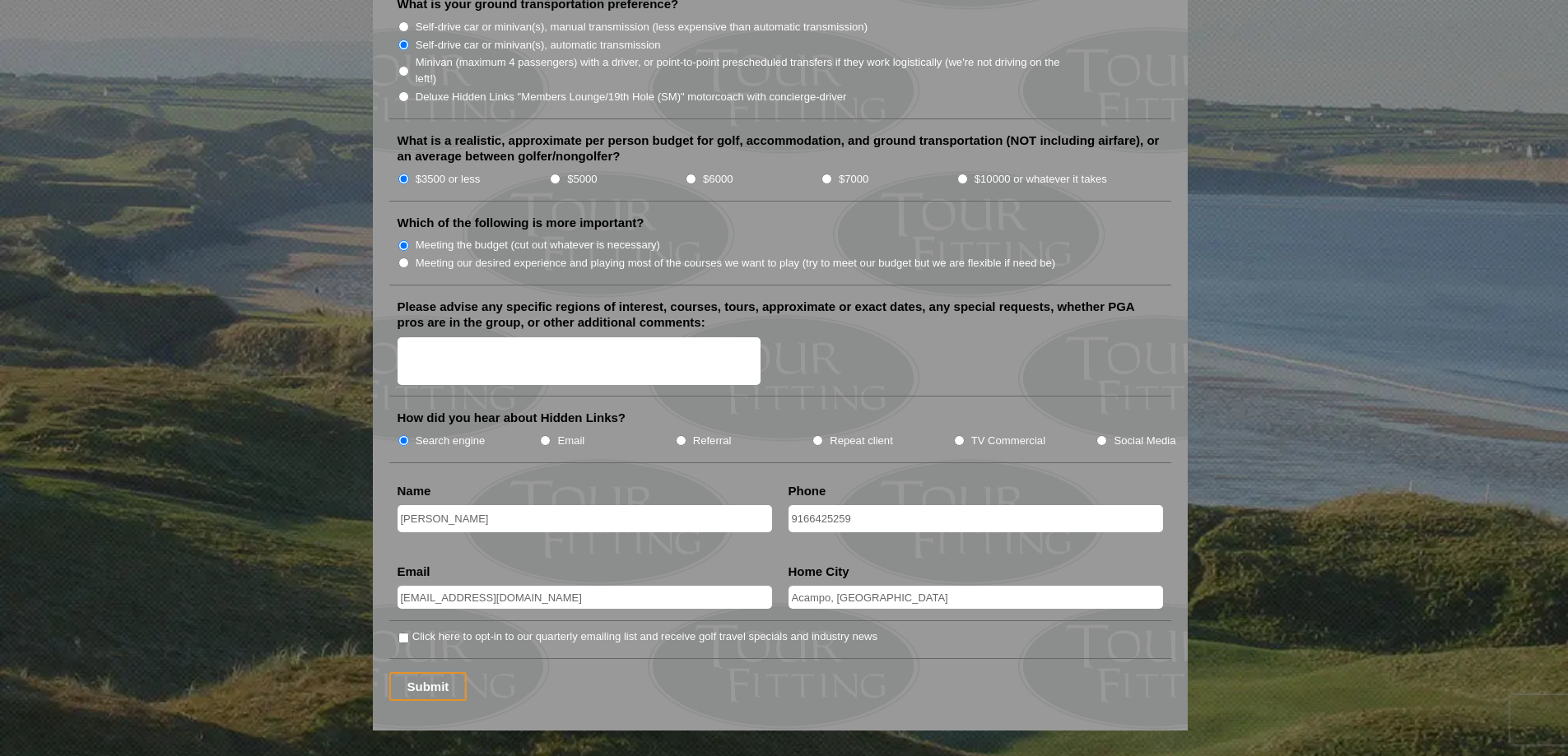
click at [442, 338] on textarea "Please advise any specific regions of interest, courses, tours, approximate or …" at bounding box center [579, 361] width 364 height 48
type textarea "We want to play at least one historic course and then the others can be picture…"
click at [430, 673] on input "Submit" at bounding box center [429, 687] width 78 height 29
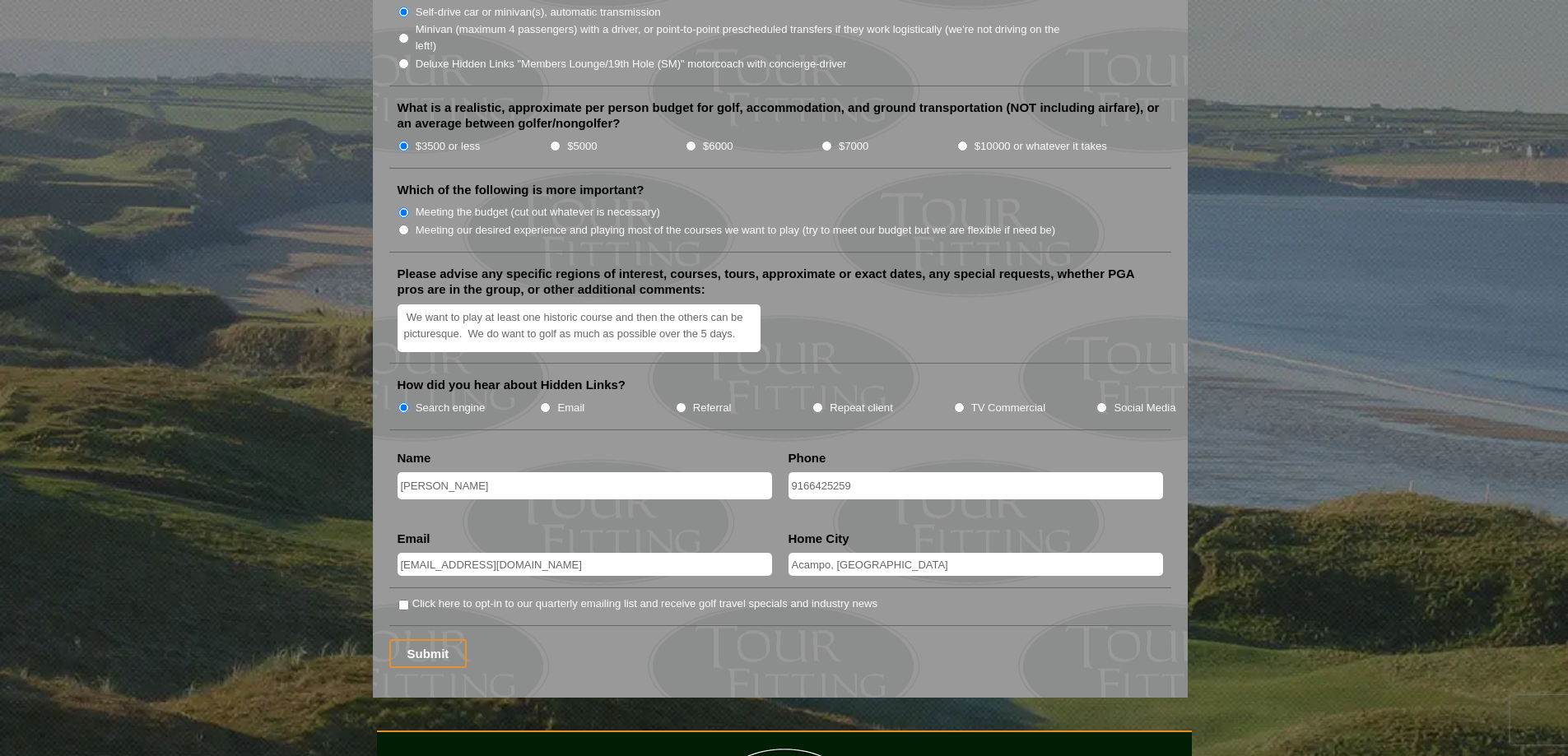
scroll to position [1975, 0]
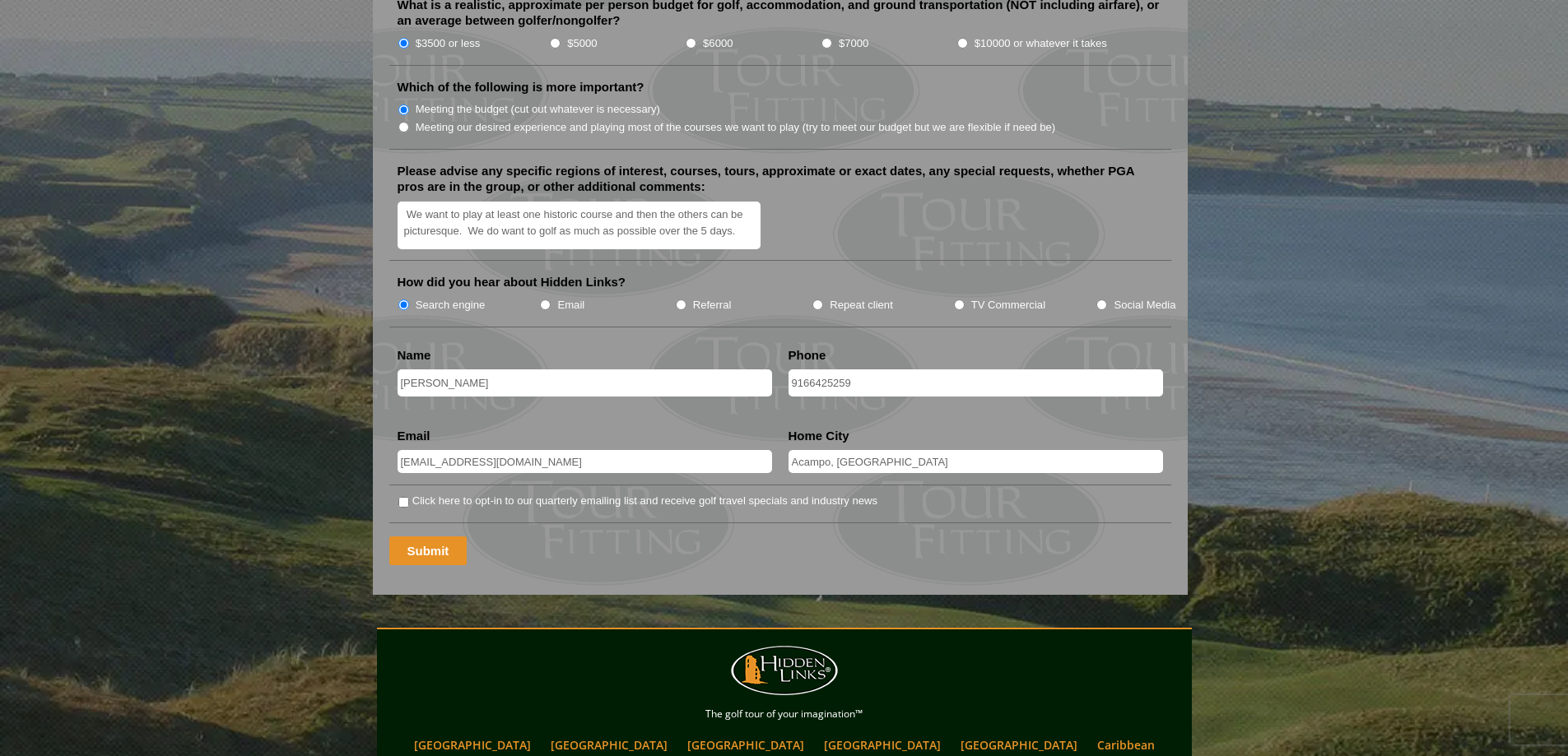
click at [423, 537] on input "Submit" at bounding box center [429, 551] width 78 height 29
